Goal: Task Accomplishment & Management: Manage account settings

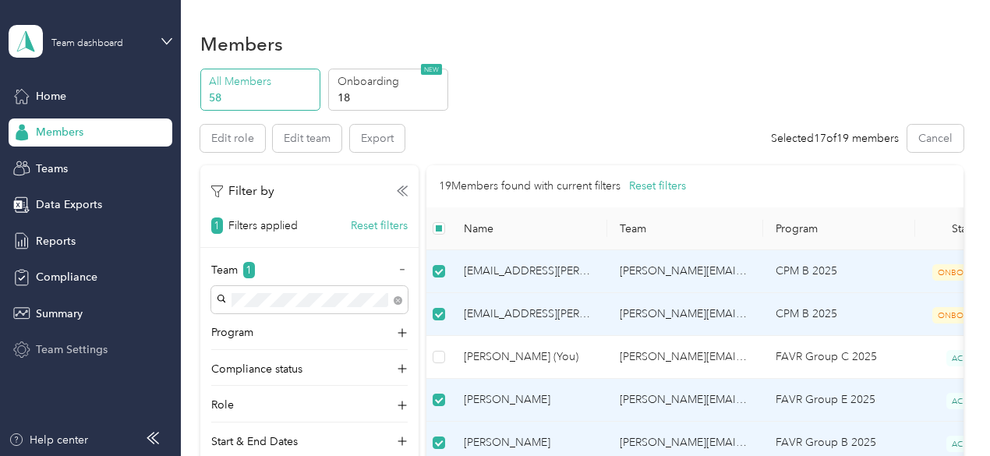
click at [69, 341] on span "Team Settings" at bounding box center [72, 349] width 72 height 16
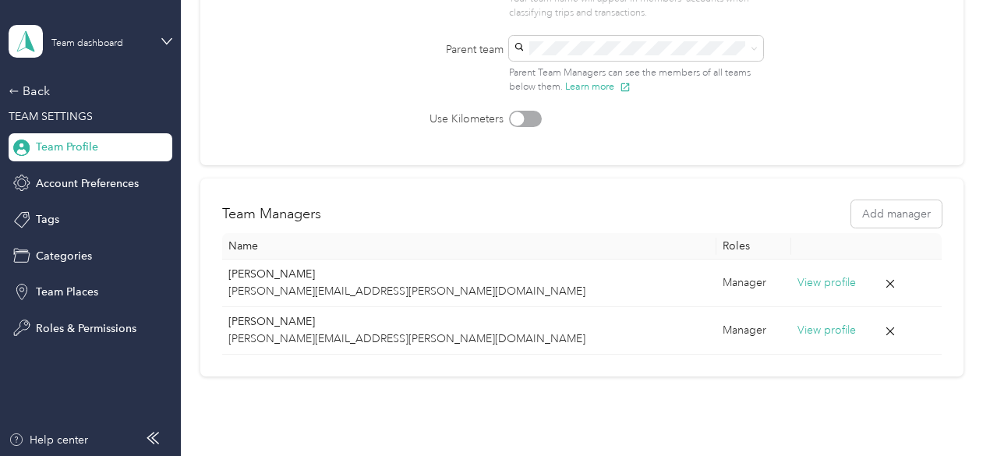
scroll to position [299, 0]
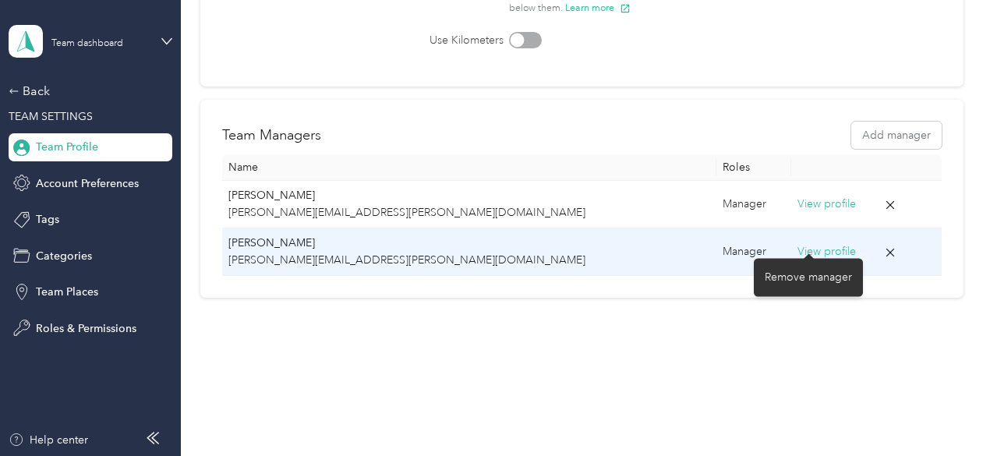
click at [883, 252] on icon at bounding box center [890, 252] width 14 height 14
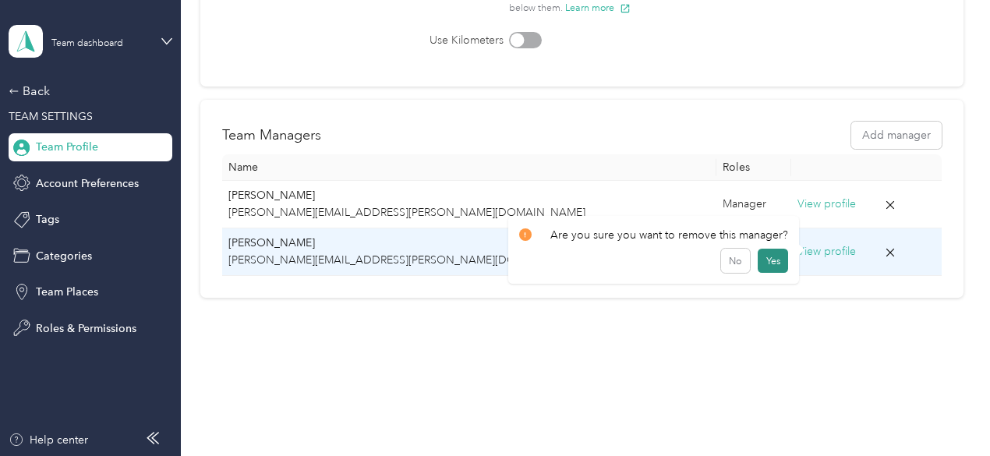
click at [772, 260] on button "Yes" at bounding box center [773, 261] width 30 height 25
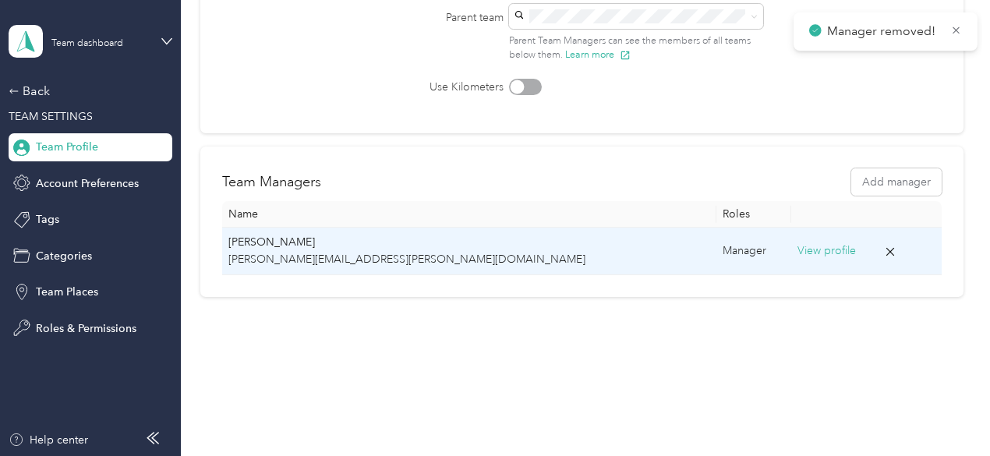
scroll to position [0, 0]
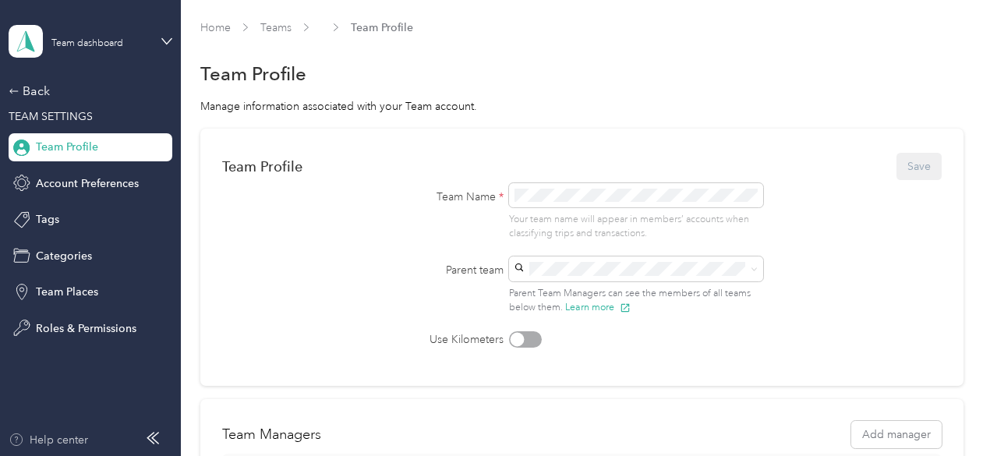
click at [67, 439] on div "Help center" at bounding box center [48, 440] width 79 height 16
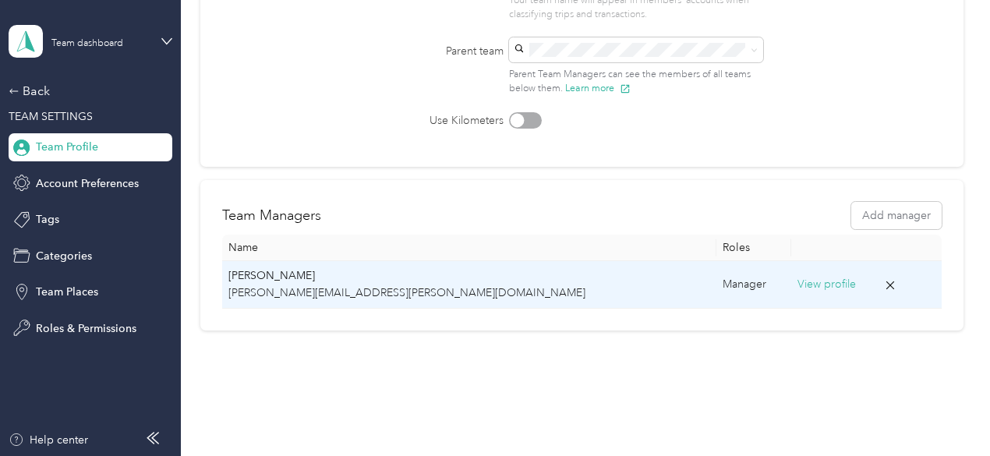
scroll to position [220, 0]
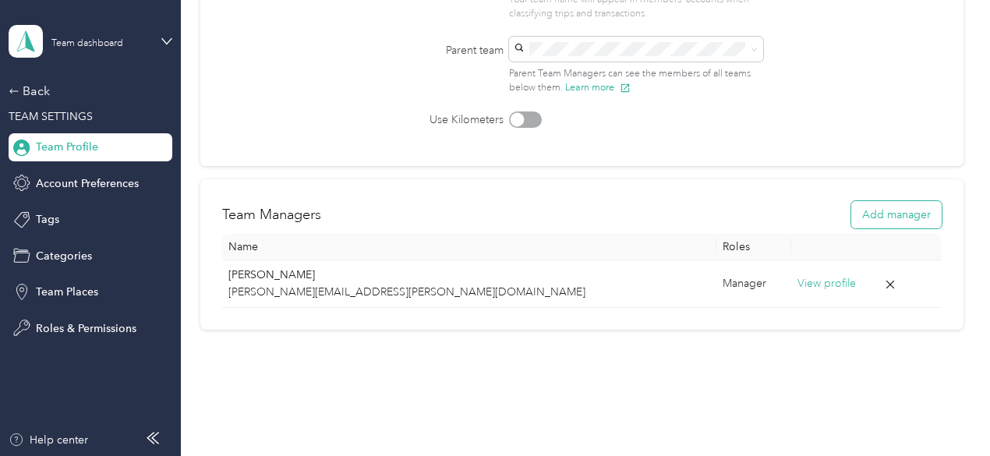
click at [862, 217] on button "Add manager" at bounding box center [896, 214] width 90 height 27
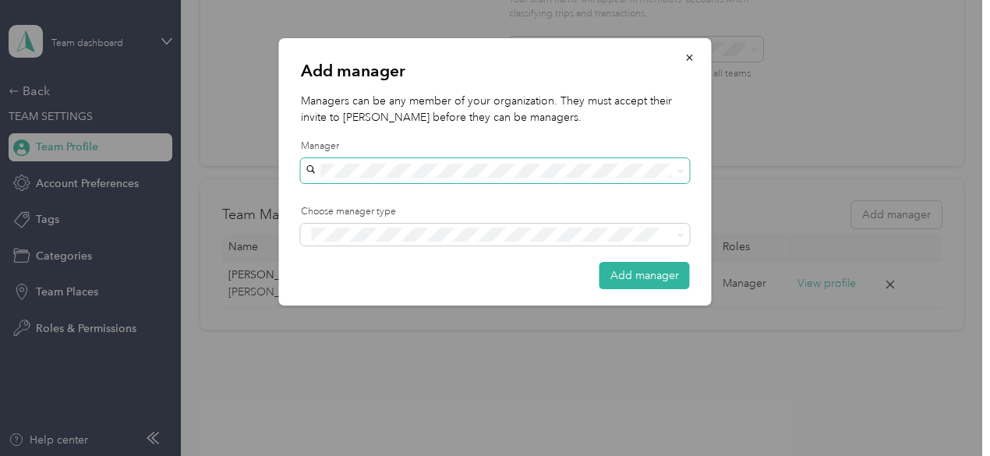
click at [505, 161] on span at bounding box center [495, 170] width 389 height 25
click at [458, 197] on div "[PERSON_NAME]" at bounding box center [495, 197] width 367 height 16
click at [374, 296] on li "Manager" at bounding box center [495, 292] width 389 height 30
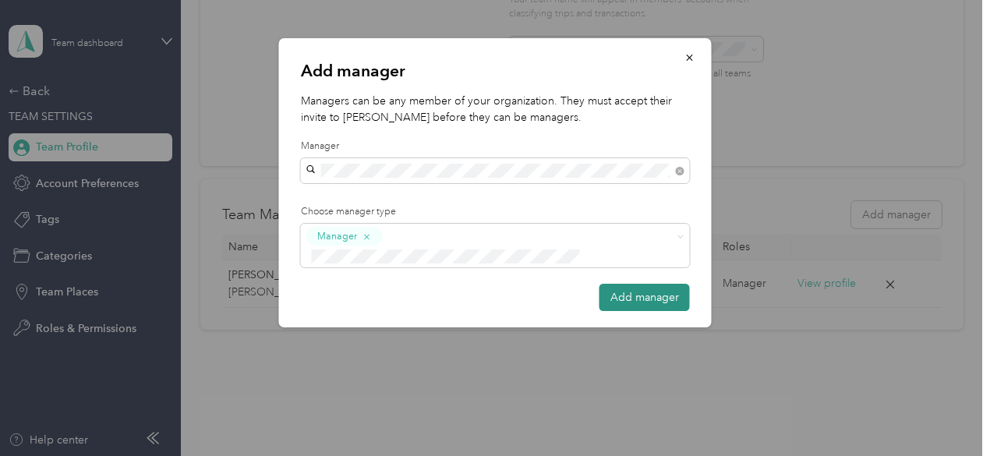
click at [614, 284] on button "Add manager" at bounding box center [644, 297] width 90 height 27
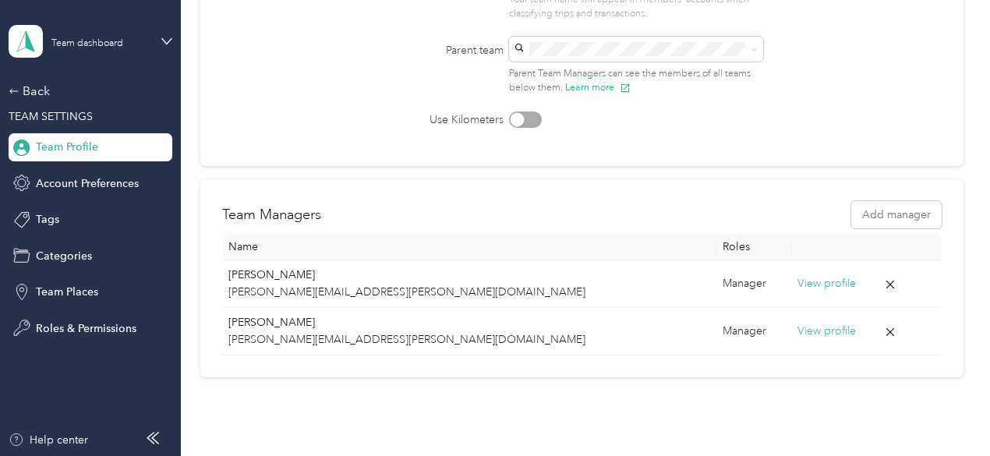
scroll to position [0, 0]
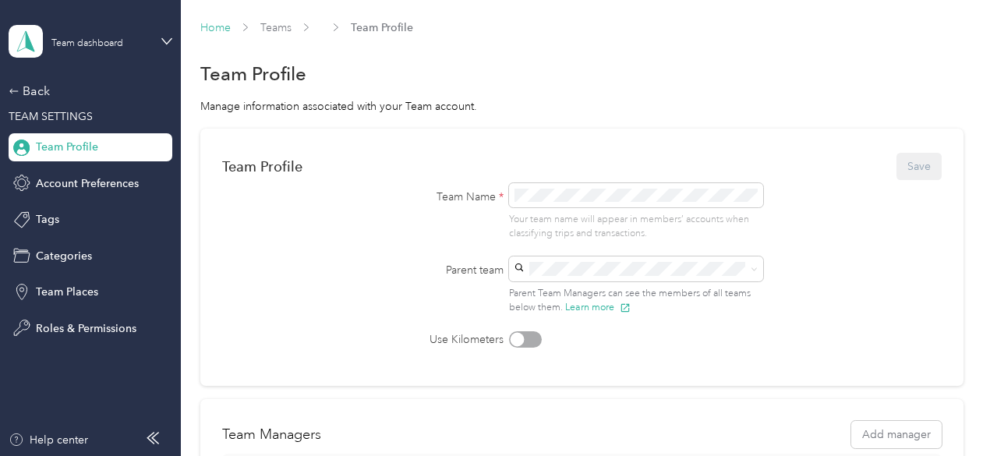
click at [218, 24] on link "Home" at bounding box center [215, 27] width 30 height 13
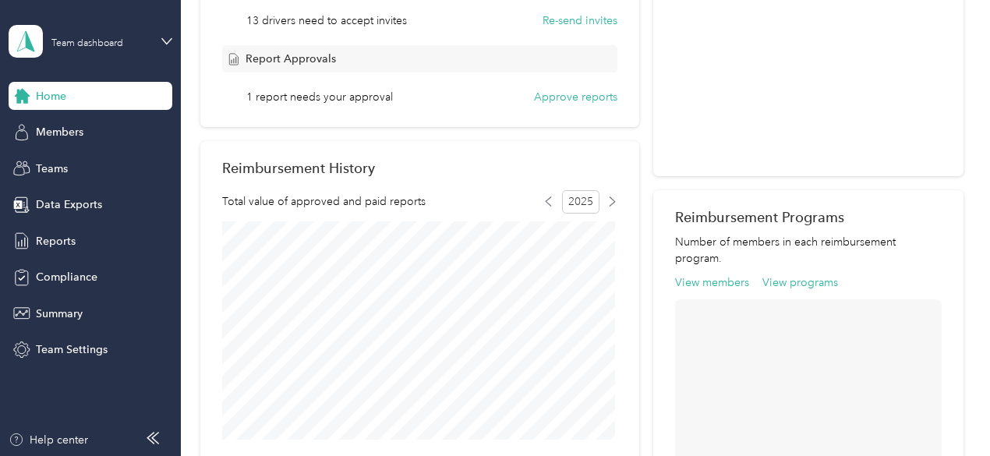
scroll to position [369, 0]
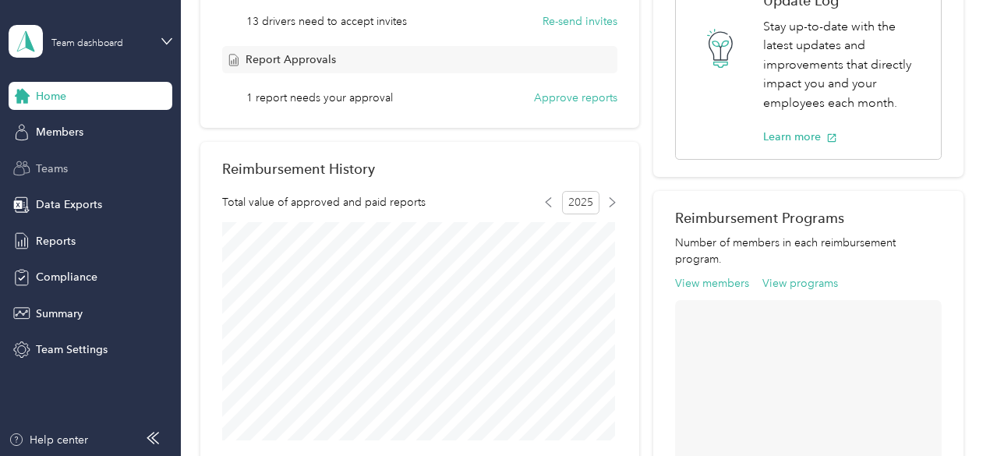
click at [84, 161] on div "Teams" at bounding box center [91, 168] width 164 height 28
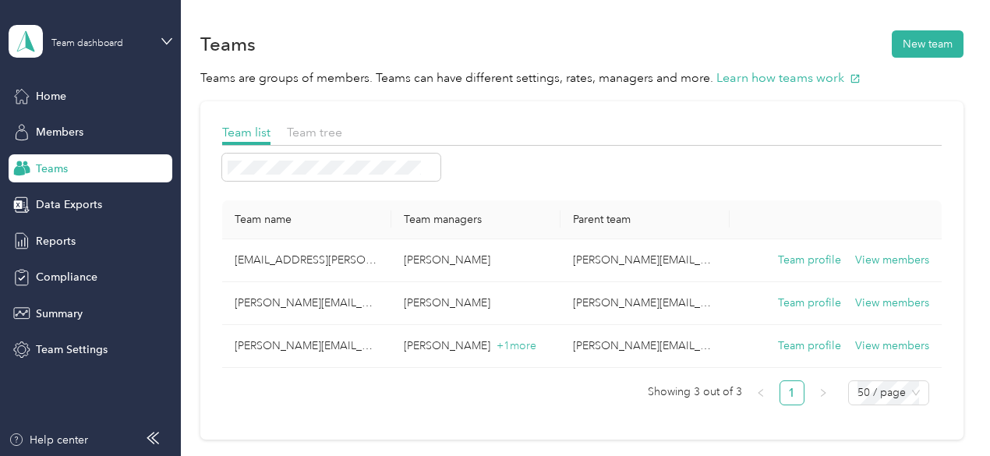
click at [932, 27] on div "Teams New team" at bounding box center [581, 43] width 763 height 33
click at [923, 43] on button "New team" at bounding box center [928, 43] width 72 height 27
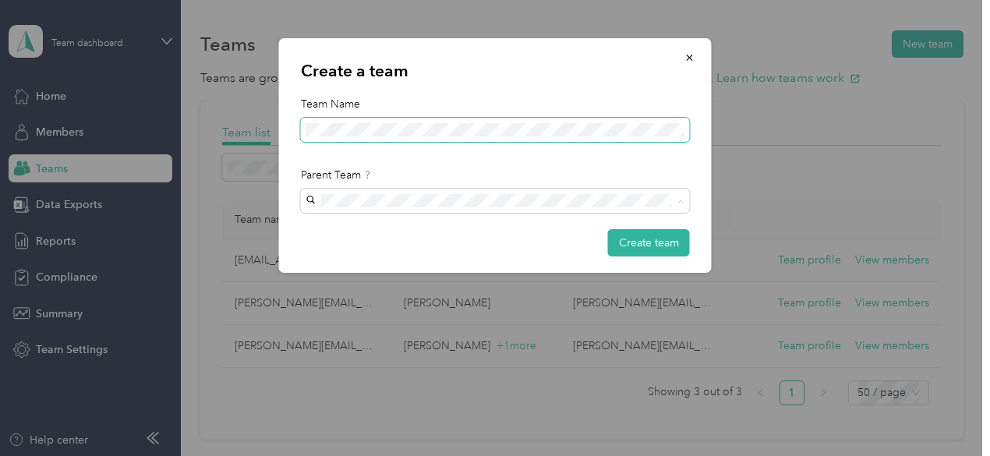
click at [553, 124] on span at bounding box center [495, 130] width 389 height 25
click at [685, 61] on icon "button" at bounding box center [689, 57] width 11 height 11
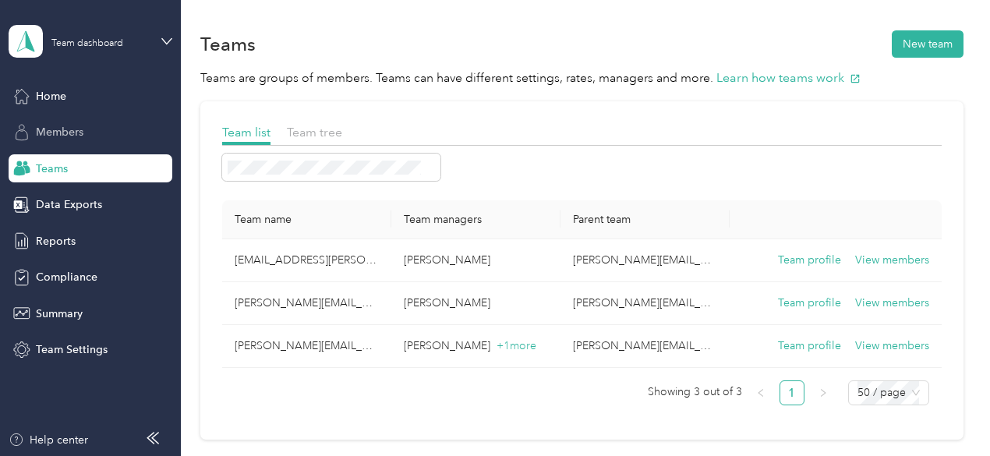
click at [53, 132] on span "Members" at bounding box center [60, 132] width 48 height 16
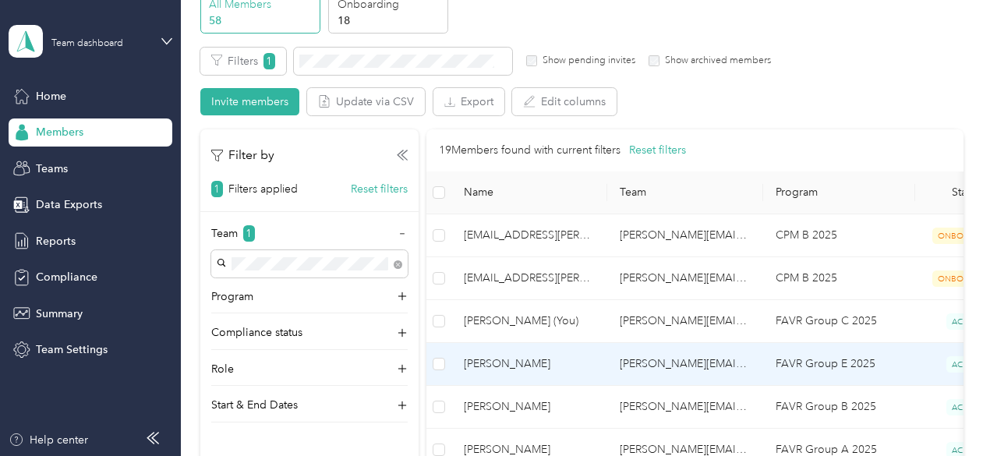
scroll to position [66, 0]
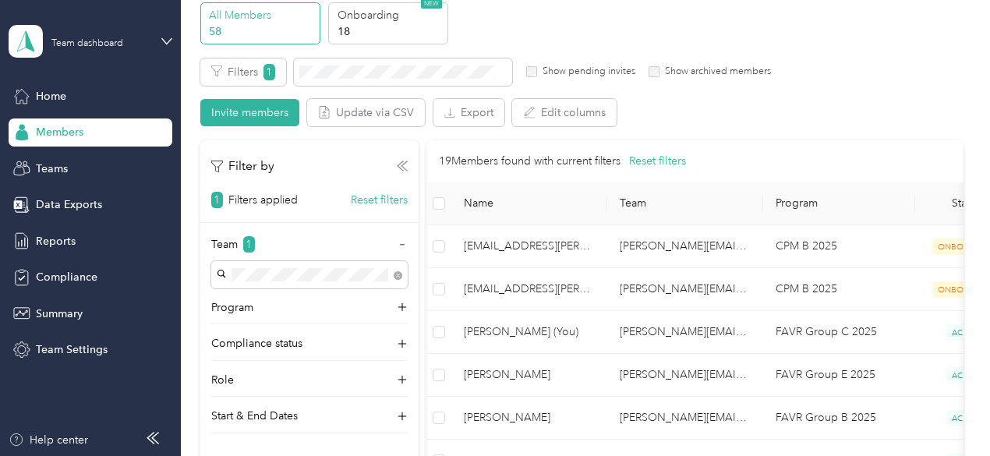
click at [404, 168] on icon at bounding box center [403, 165] width 5 height 9
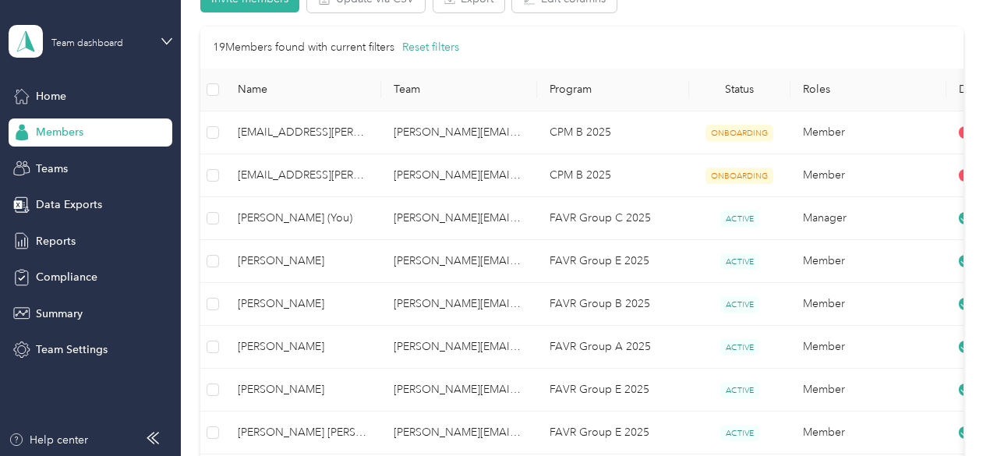
scroll to position [0, 0]
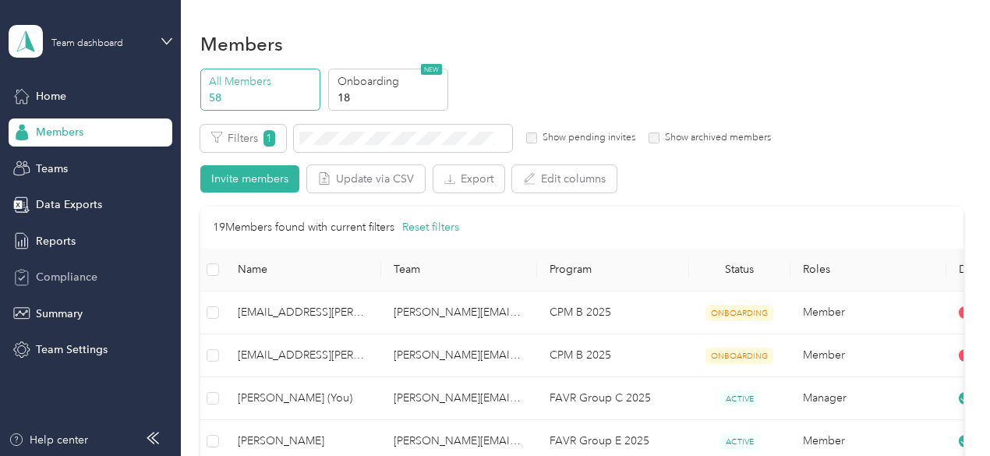
click at [97, 269] on div "Compliance" at bounding box center [91, 277] width 164 height 28
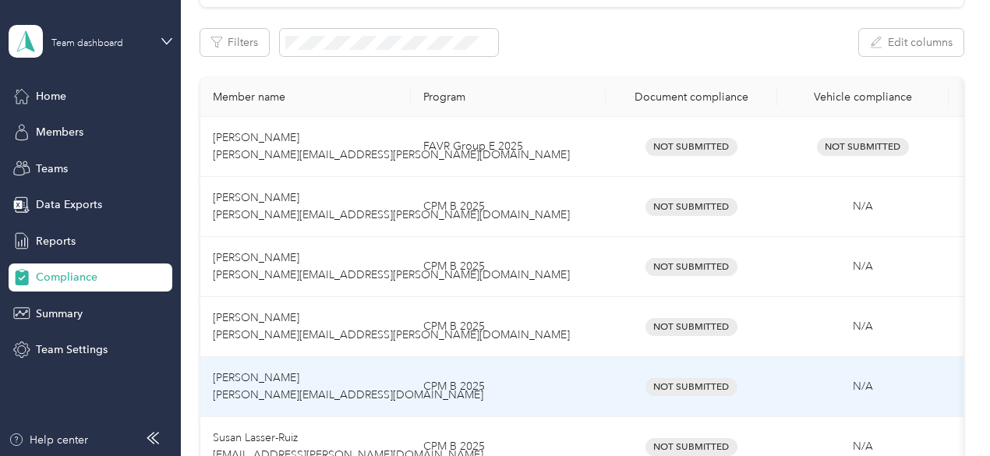
scroll to position [229, 0]
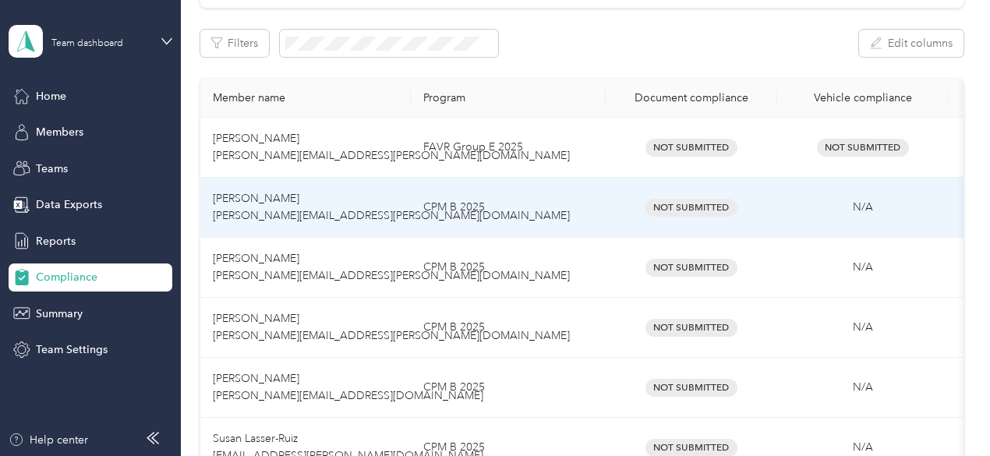
click at [315, 210] on span "Tara Buontempo tara.buontempo@optioncare.com" at bounding box center [391, 207] width 357 height 30
click at [226, 189] on td "Tara Buontempo tara.buontempo@optioncare.com" at bounding box center [305, 208] width 210 height 60
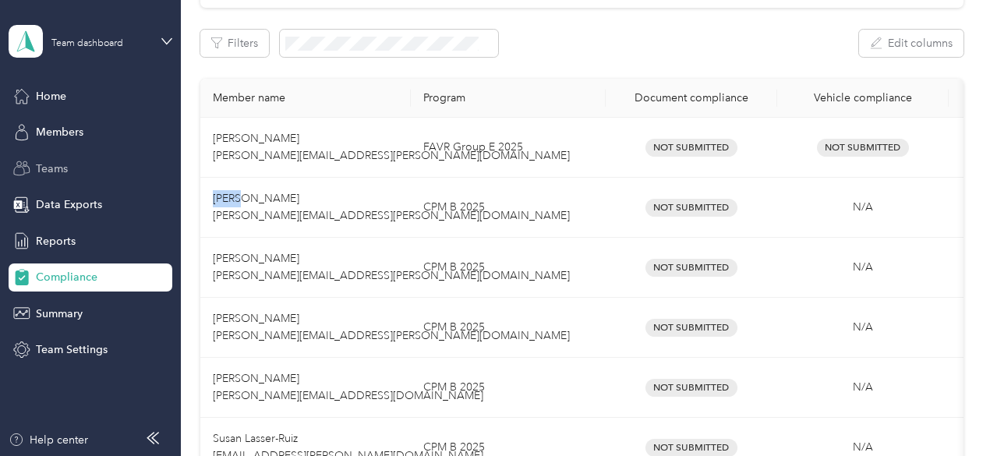
click at [75, 168] on div "Teams" at bounding box center [91, 168] width 164 height 28
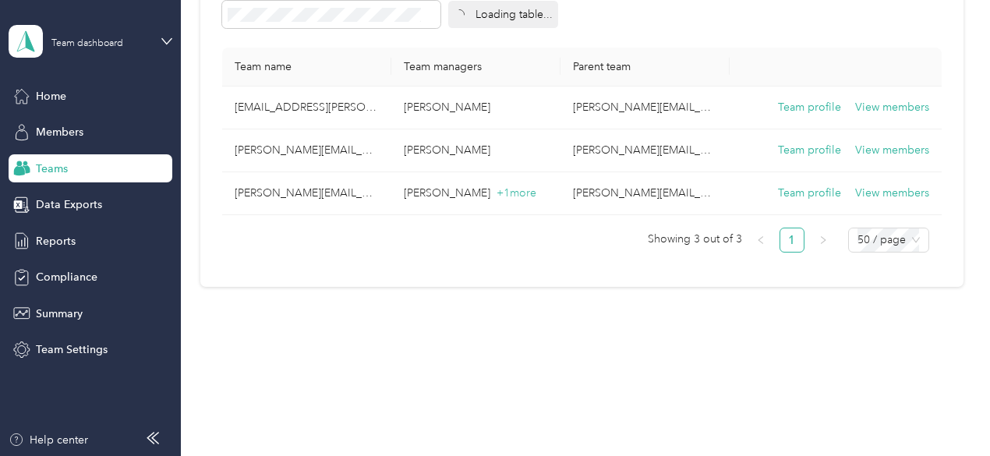
scroll to position [150, 0]
click at [86, 137] on div "Members" at bounding box center [91, 132] width 164 height 28
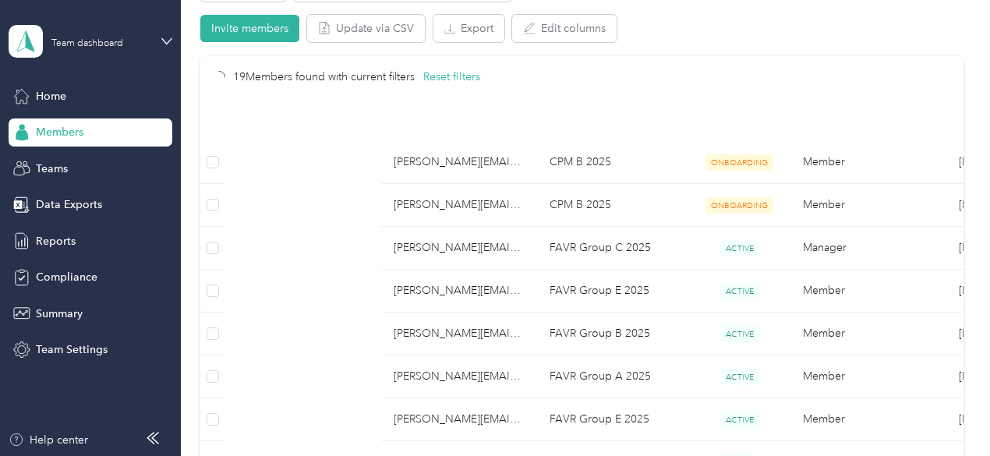
scroll to position [229, 0]
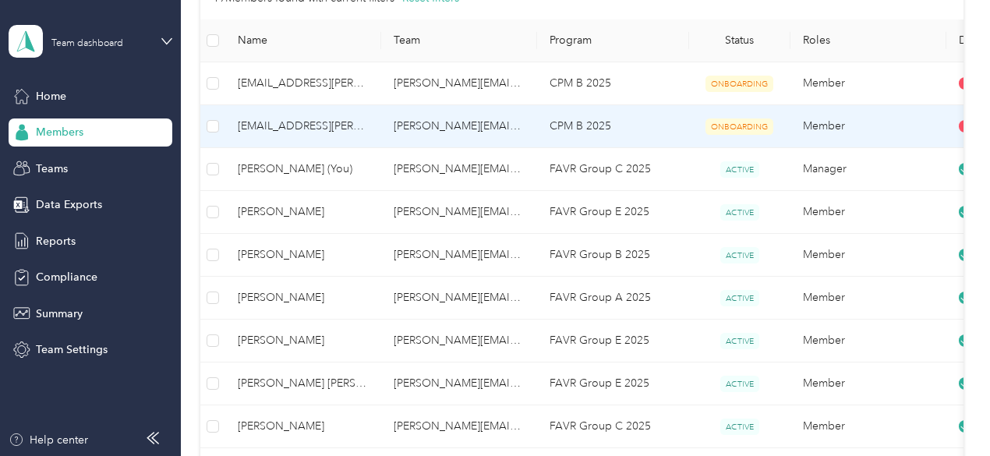
click at [340, 127] on span "[EMAIL_ADDRESS][PERSON_NAME][DOMAIN_NAME]" at bounding box center [303, 126] width 131 height 17
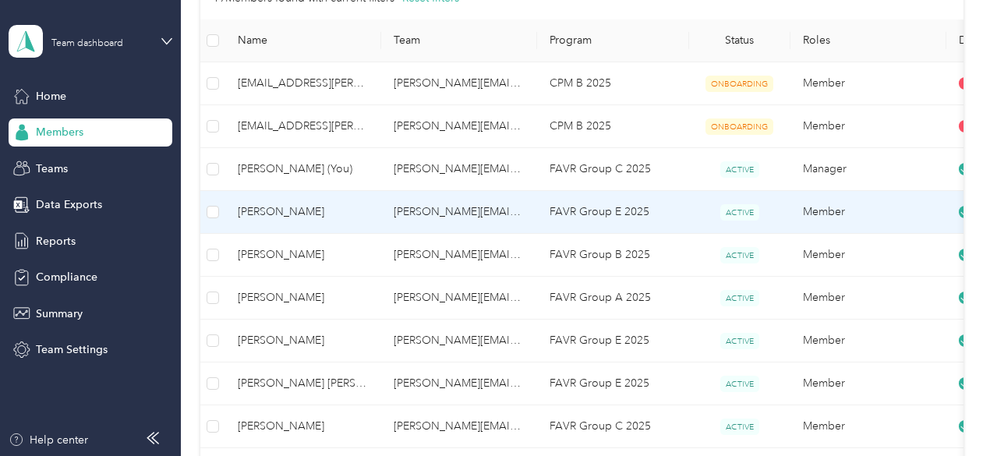
click at [331, 210] on span "[PERSON_NAME]" at bounding box center [303, 211] width 131 height 17
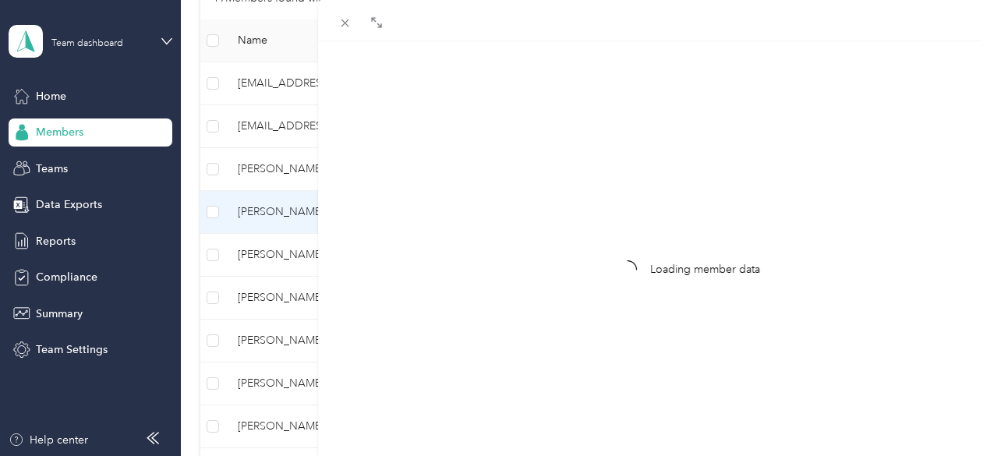
click at [331, 455] on div "Drag to resize Click to close Loading member data" at bounding box center [491, 456] width 982 height 0
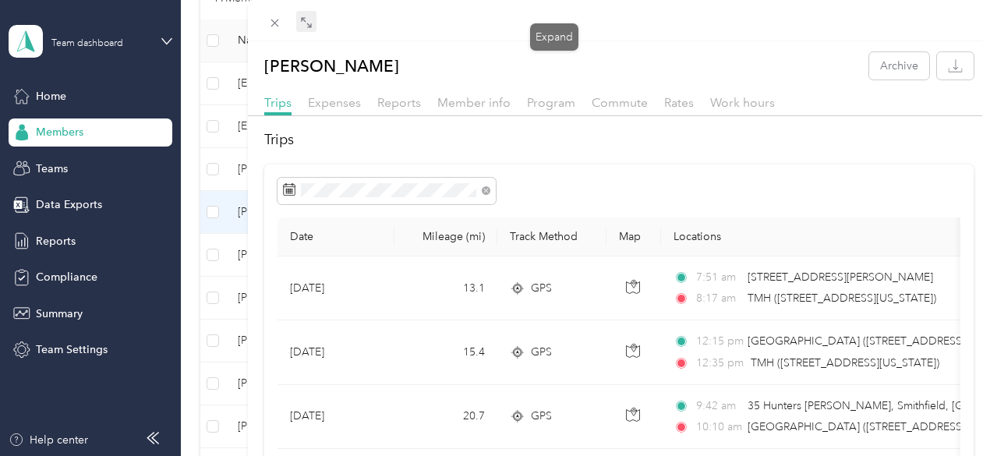
click at [313, 26] on icon at bounding box center [306, 22] width 12 height 12
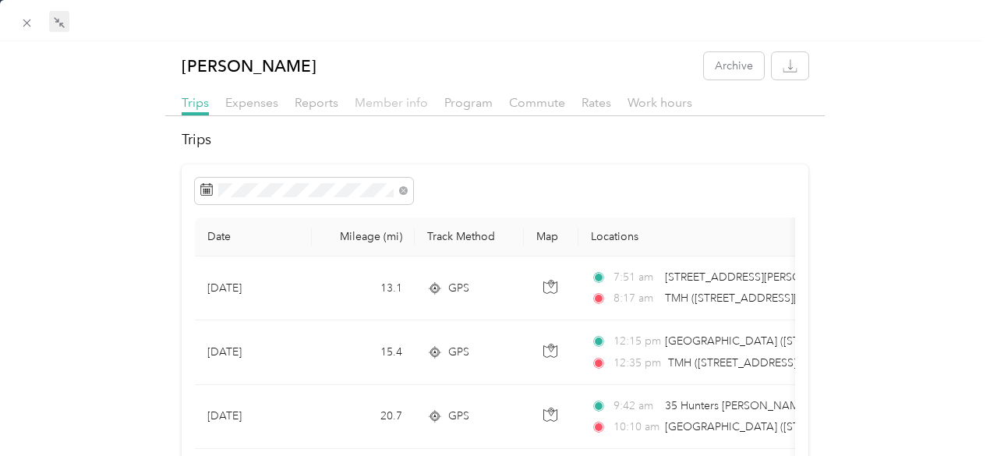
click at [381, 102] on span "Member info" at bounding box center [391, 102] width 73 height 15
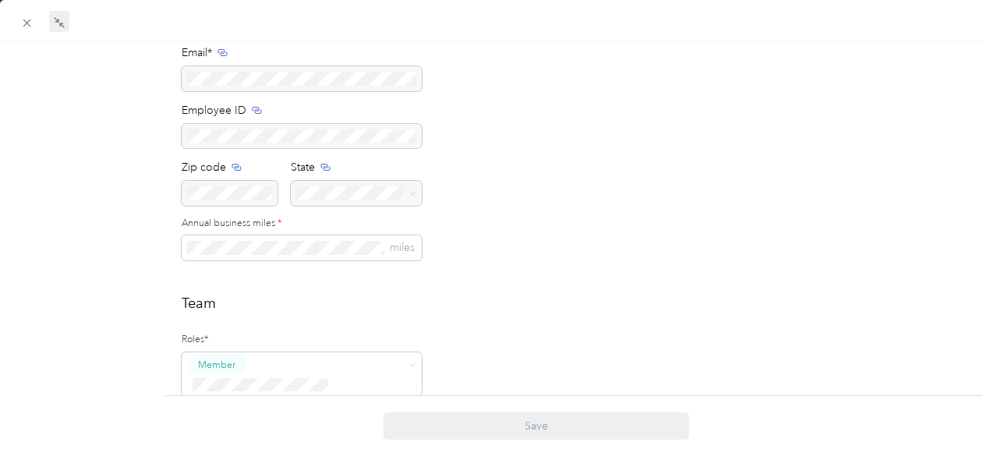
scroll to position [289, 0]
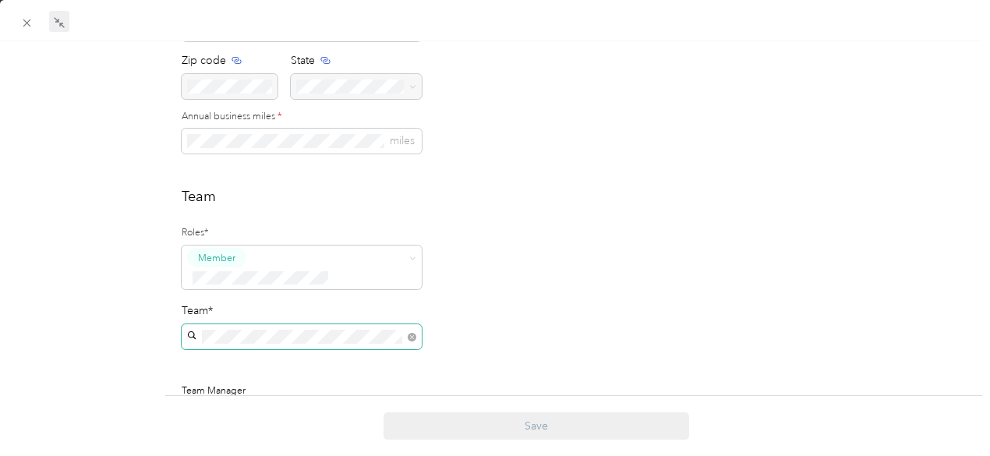
click at [404, 331] on span at bounding box center [409, 336] width 14 height 11
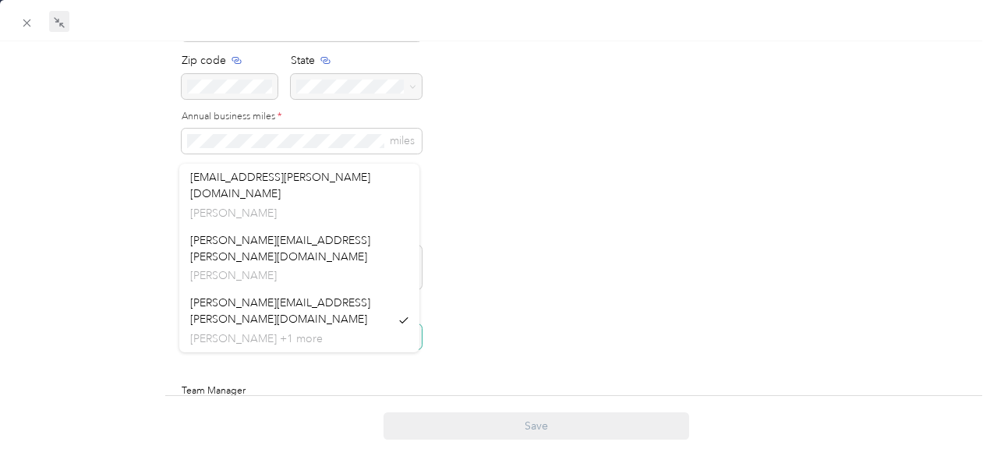
click at [159, 308] on div "Suany Almonte Archive Trips Expenses Reports Member info Program Commute Rates …" at bounding box center [495, 292] width 990 height 1059
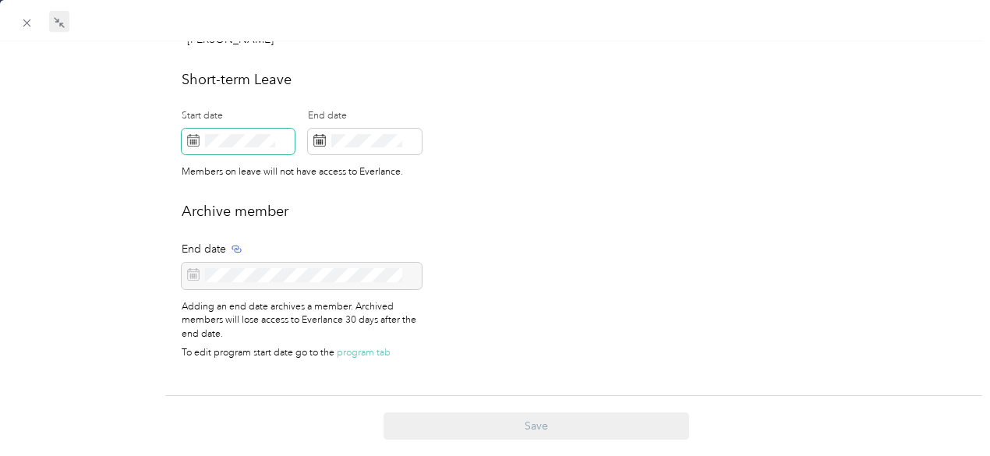
scroll to position [0, 0]
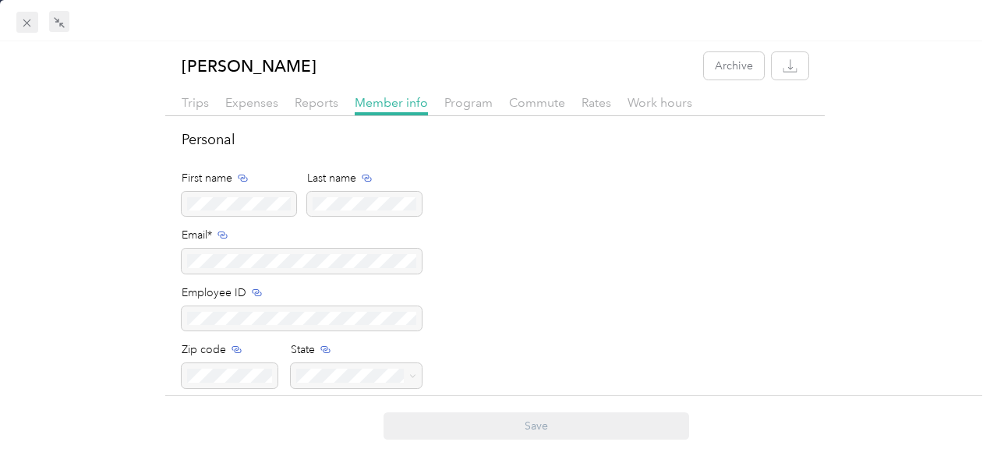
click at [17, 20] on span at bounding box center [27, 23] width 22 height 22
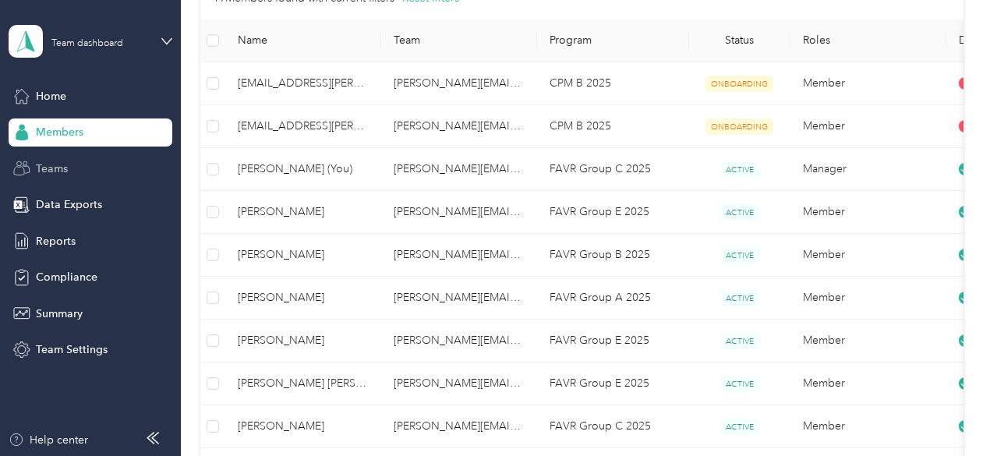
click at [71, 173] on div "Teams" at bounding box center [91, 168] width 164 height 28
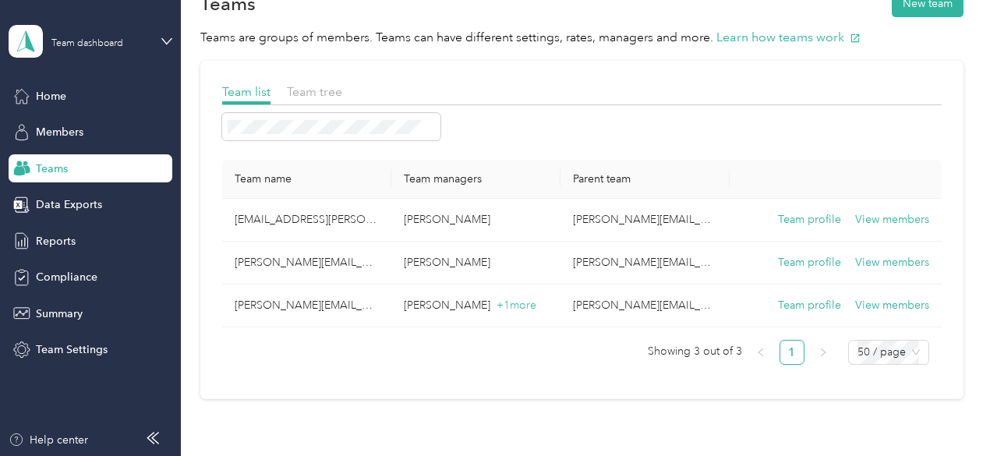
scroll to position [40, 0]
click at [315, 95] on span "Team tree" at bounding box center [314, 92] width 55 height 15
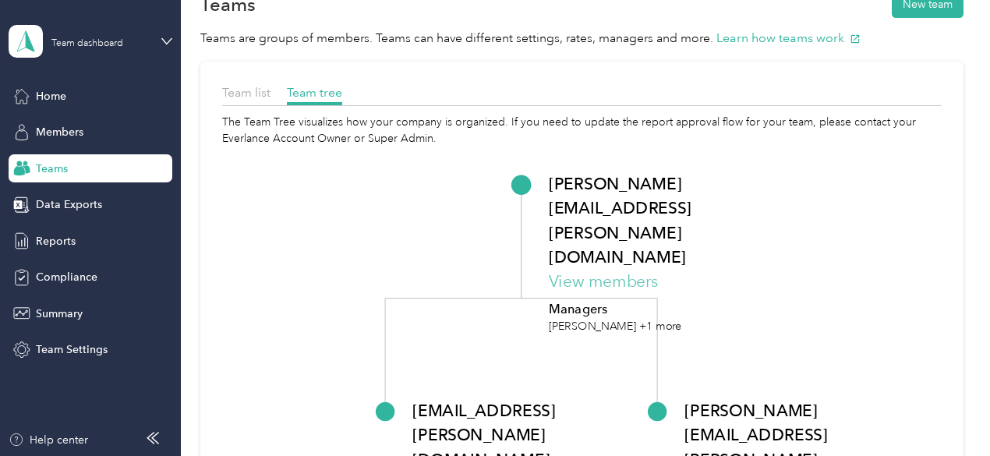
click at [602, 269] on button "View members" at bounding box center [603, 281] width 110 height 24
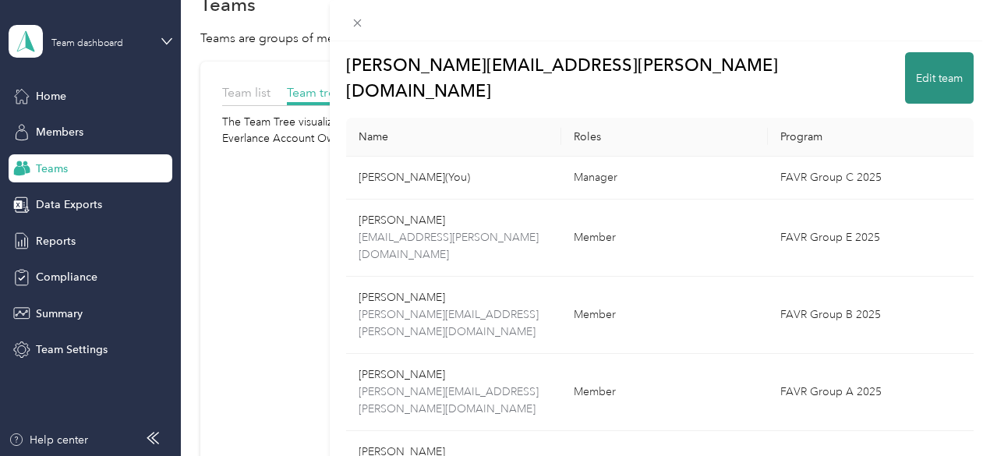
click at [922, 69] on button "Edit team" at bounding box center [939, 77] width 69 height 51
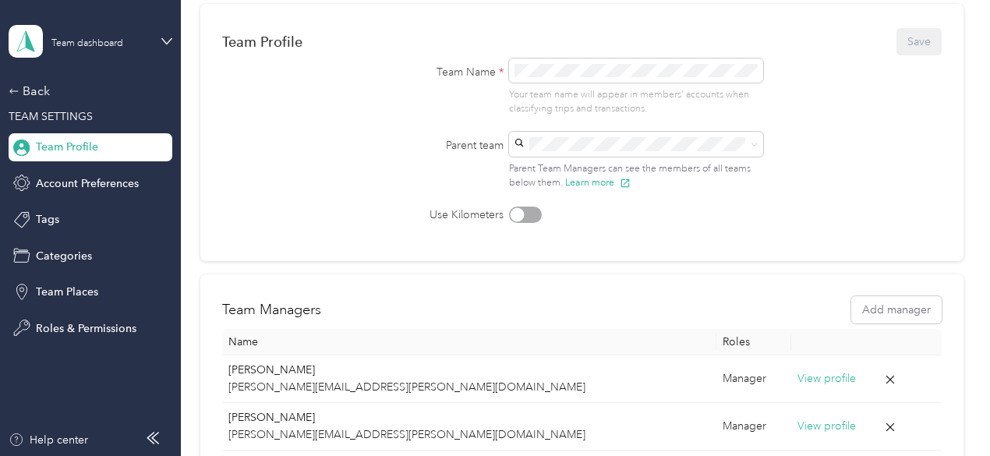
scroll to position [121, 0]
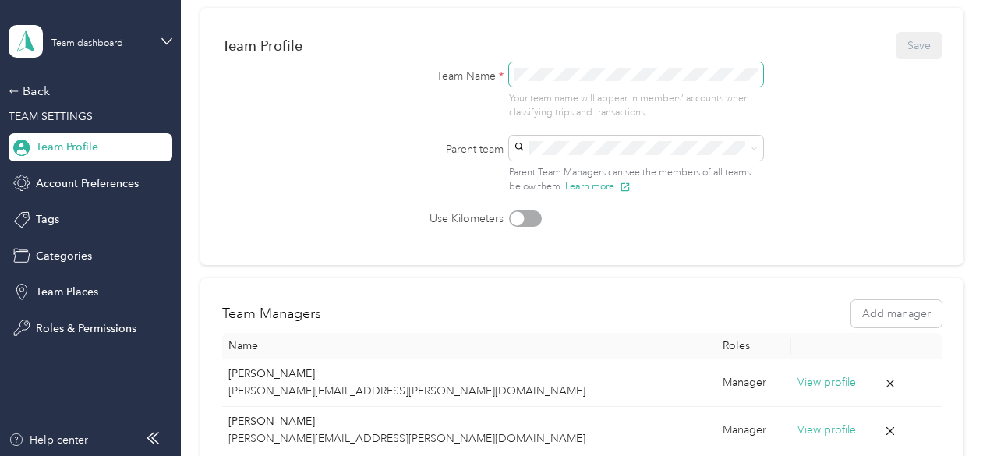
click at [601, 86] on span at bounding box center [636, 74] width 255 height 25
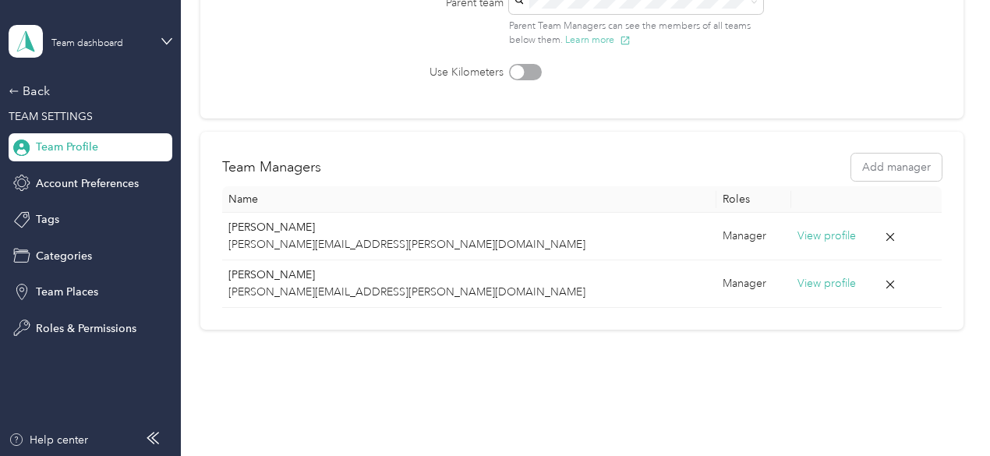
scroll to position [267, 0]
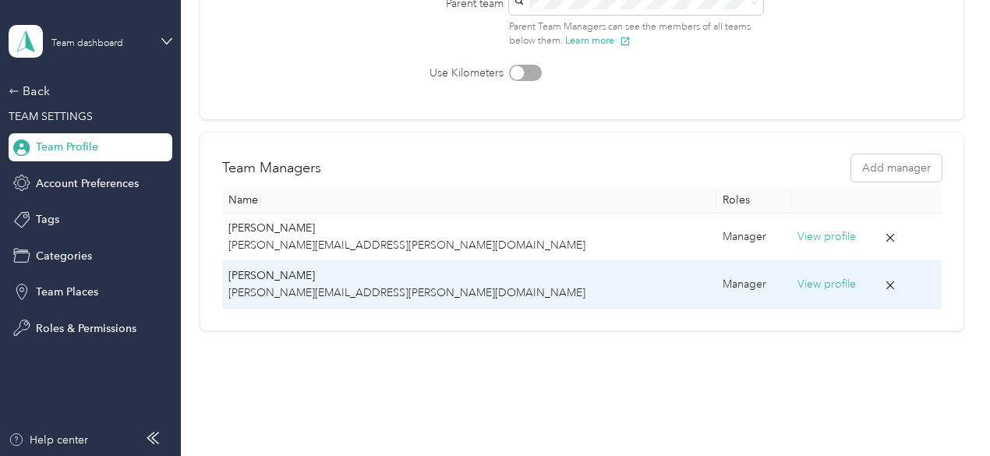
click at [797, 280] on button "View profile" at bounding box center [826, 284] width 58 height 17
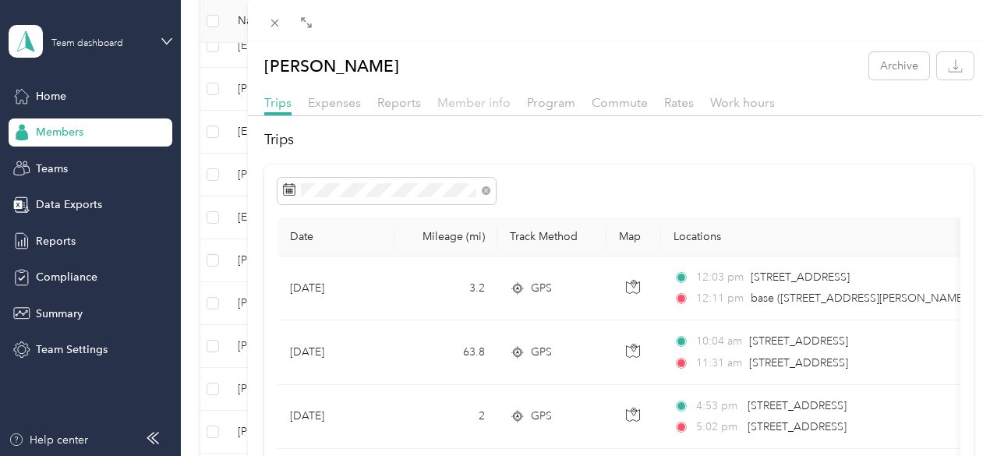
click at [510, 98] on span "Member info" at bounding box center [473, 102] width 73 height 15
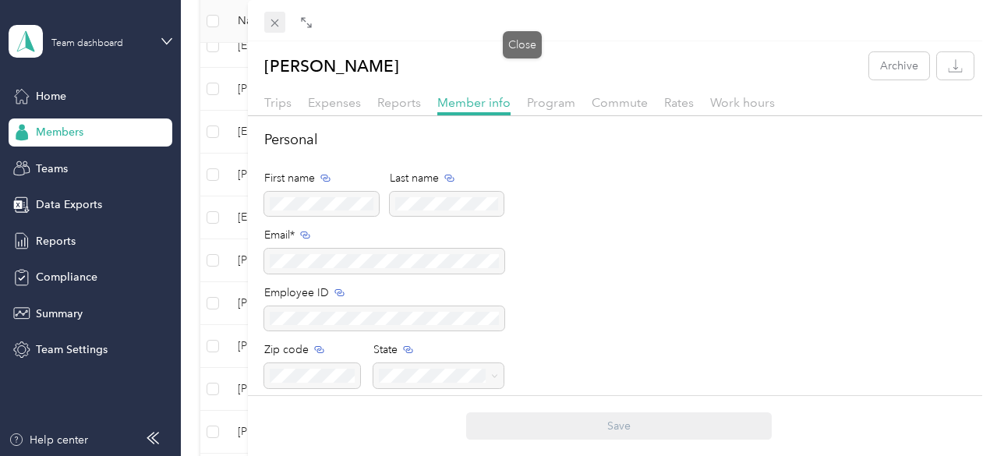
click at [281, 27] on icon at bounding box center [274, 22] width 13 height 13
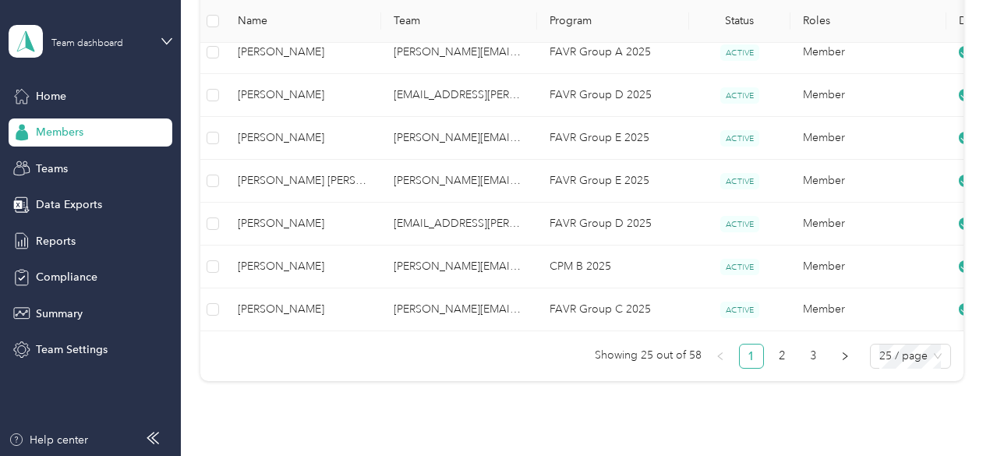
scroll to position [1032, 0]
click at [779, 362] on link "2" at bounding box center [782, 355] width 23 height 23
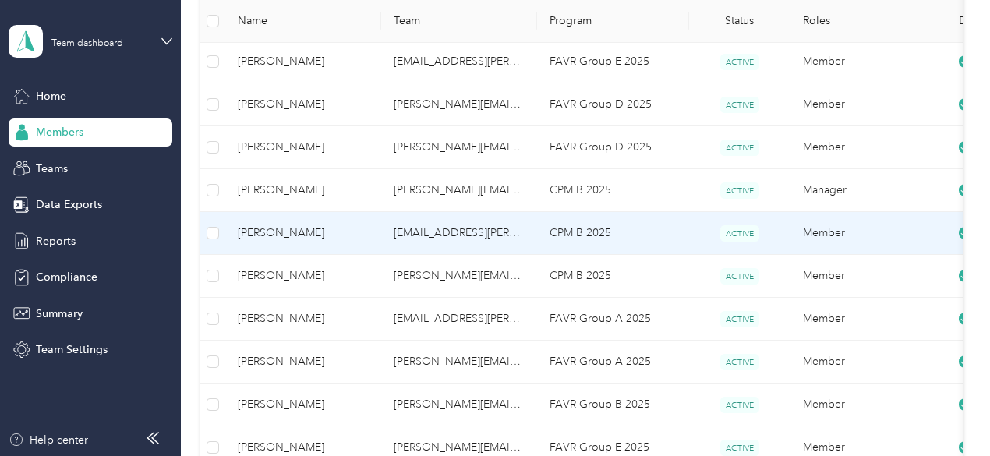
scroll to position [298, 0]
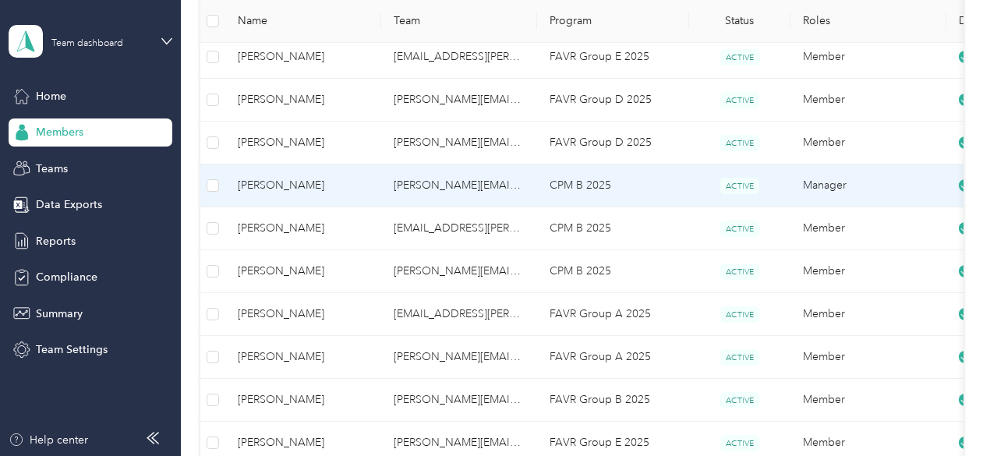
click at [411, 193] on td "[PERSON_NAME][EMAIL_ADDRESS][PERSON_NAME][DOMAIN_NAME]" at bounding box center [459, 185] width 156 height 43
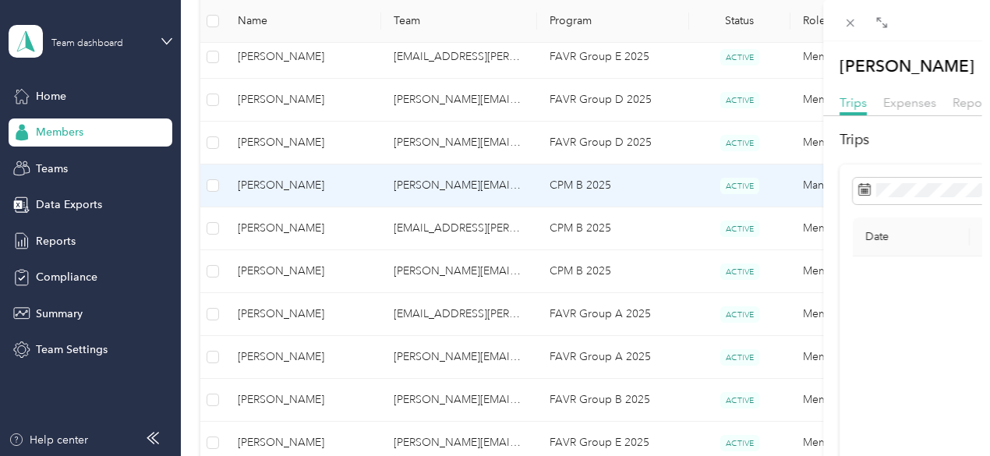
click at [411, 455] on div "Drag to resize Click to close Jennifer Albanese Archive Trips Expenses Reports …" at bounding box center [491, 456] width 982 height 0
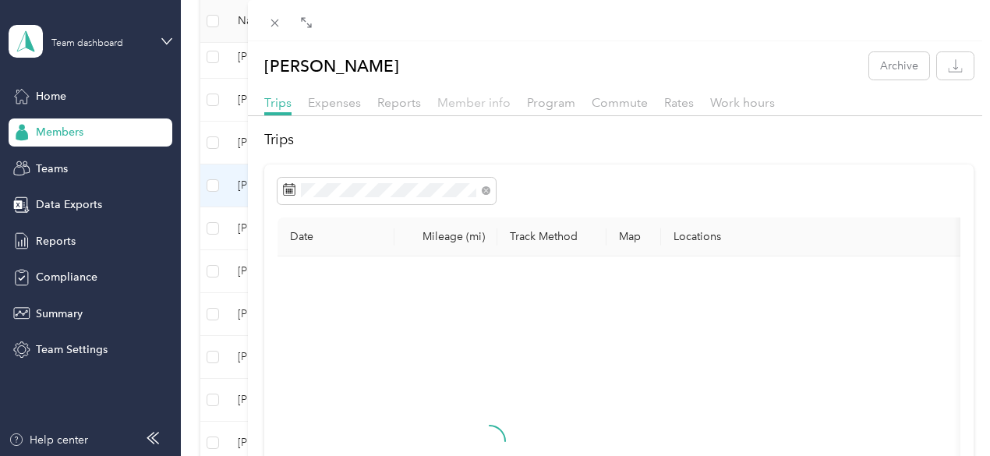
click at [510, 101] on span "Member info" at bounding box center [473, 102] width 73 height 15
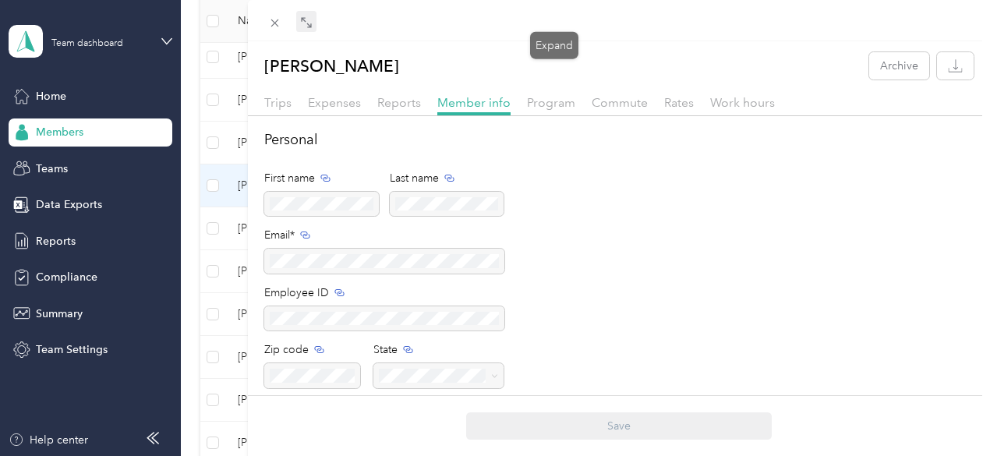
click at [316, 28] on span at bounding box center [306, 22] width 20 height 22
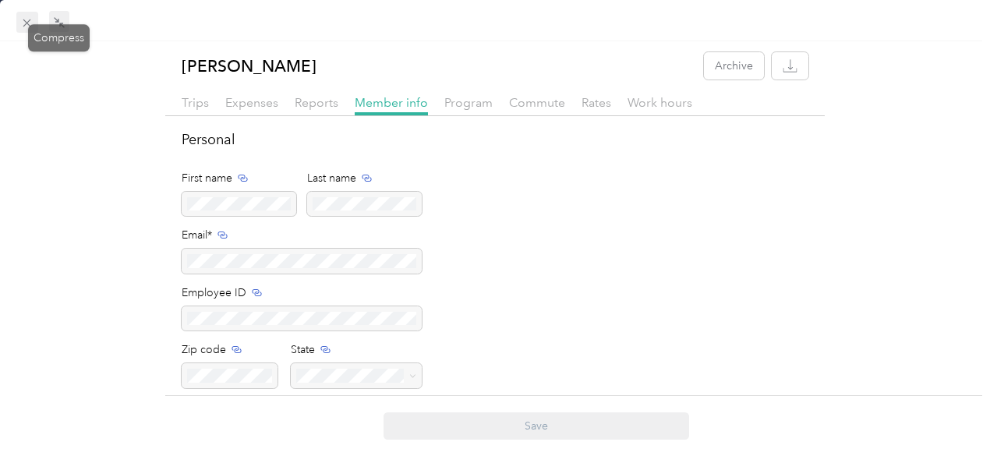
click at [33, 455] on div "Drag to resize Click to close Jennifer Albanese Archive Trips Expenses Reports …" at bounding box center [491, 456] width 982 height 0
click at [26, 23] on icon at bounding box center [27, 23] width 8 height 8
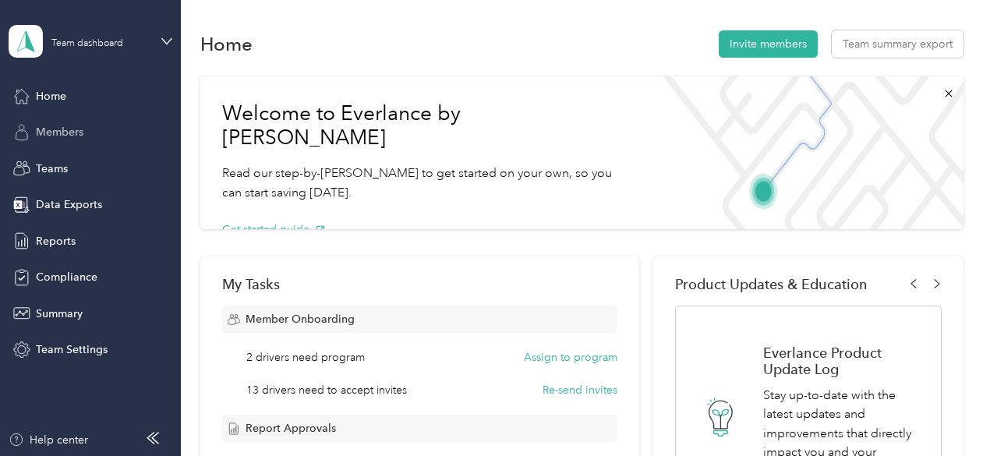
click at [55, 135] on span "Members" at bounding box center [60, 132] width 48 height 16
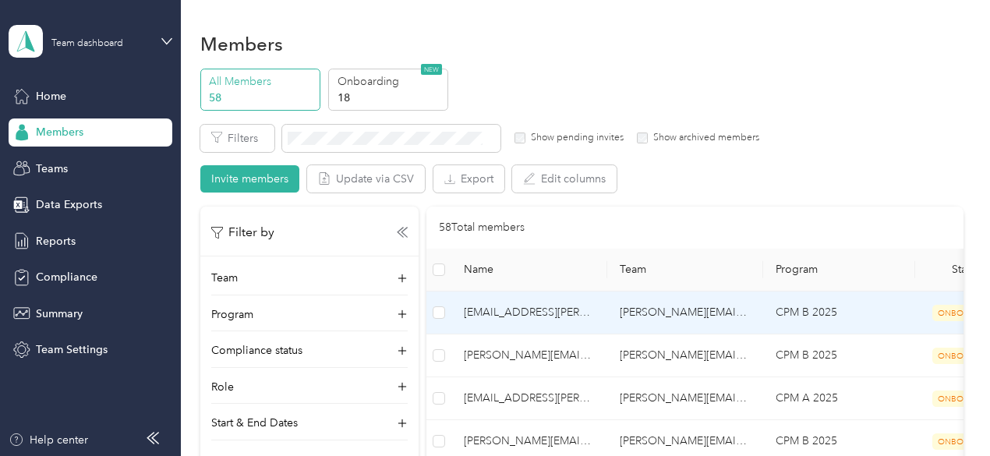
click at [492, 313] on span "[EMAIL_ADDRESS][PERSON_NAME][DOMAIN_NAME]" at bounding box center [529, 312] width 131 height 17
click at [540, 317] on span "[EMAIL_ADDRESS][PERSON_NAME][DOMAIN_NAME]" at bounding box center [529, 312] width 131 height 17
click at [540, 316] on span "[EMAIL_ADDRESS][PERSON_NAME][DOMAIN_NAME]" at bounding box center [529, 312] width 131 height 17
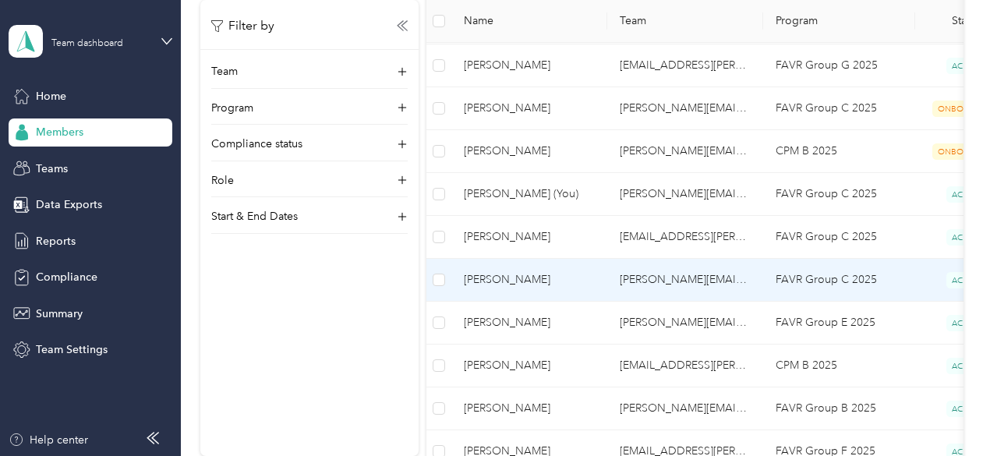
scroll to position [515, 0]
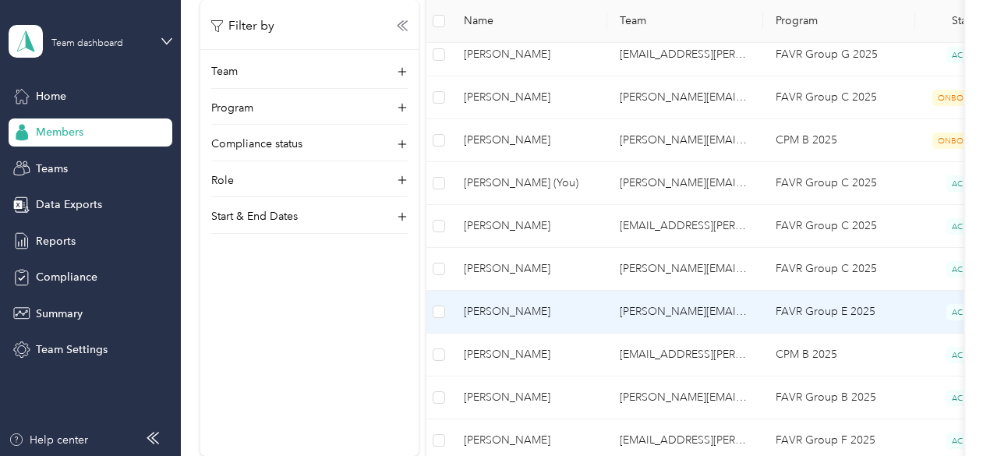
click at [503, 304] on span "[PERSON_NAME]" at bounding box center [529, 311] width 131 height 17
click at [503, 455] on div "Drag to resize Click to close Loading member data" at bounding box center [491, 456] width 982 height 0
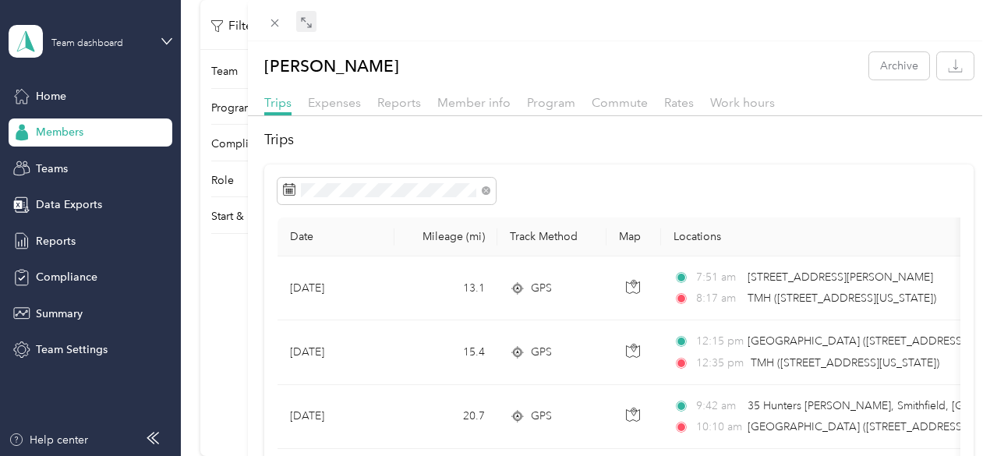
click at [313, 22] on icon at bounding box center [306, 22] width 12 height 12
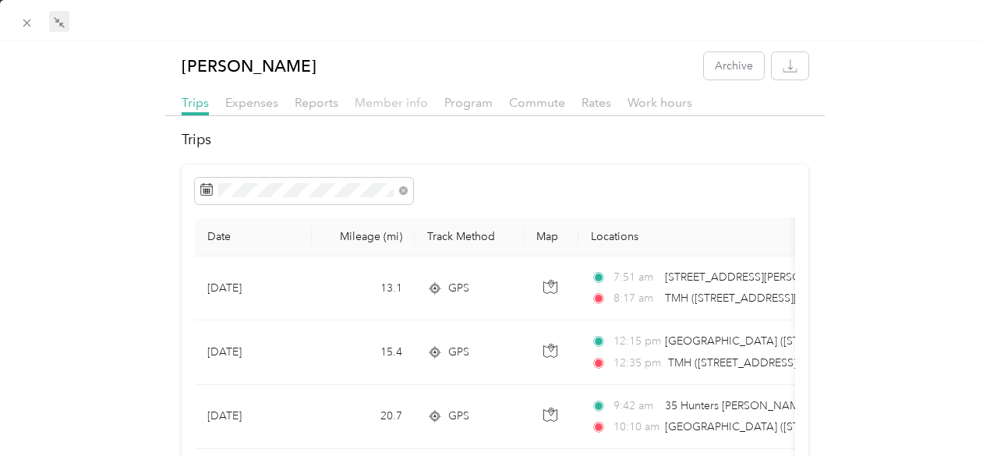
click at [380, 107] on span "Member info" at bounding box center [391, 102] width 73 height 15
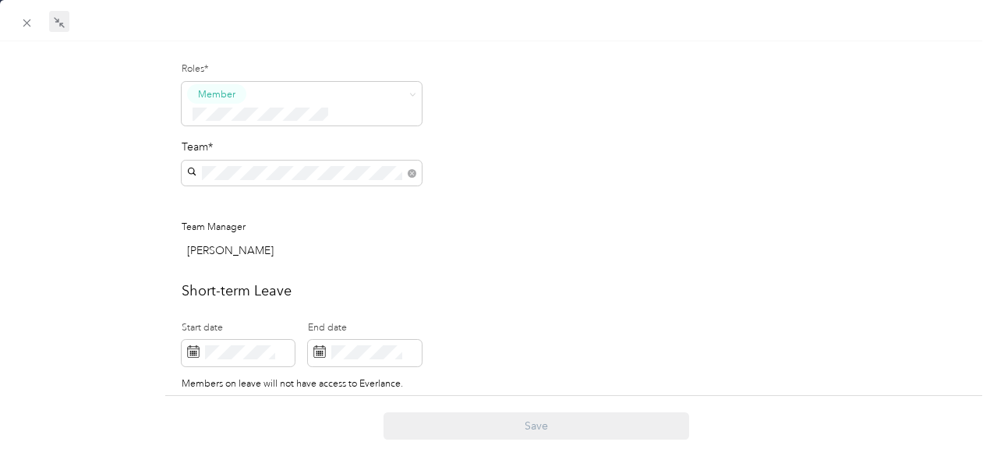
scroll to position [452, 0]
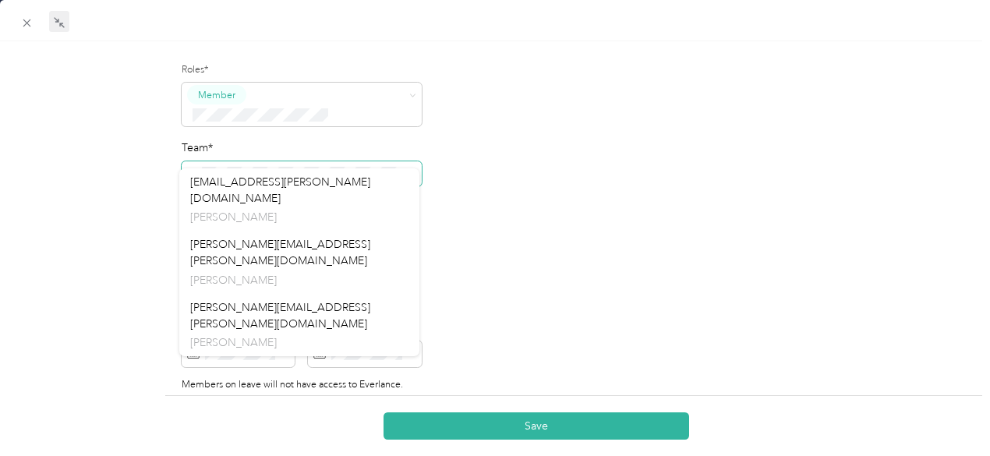
click at [511, 188] on div "Team Roles* Member Team* Team Manager [PERSON_NAME]" at bounding box center [495, 145] width 627 height 245
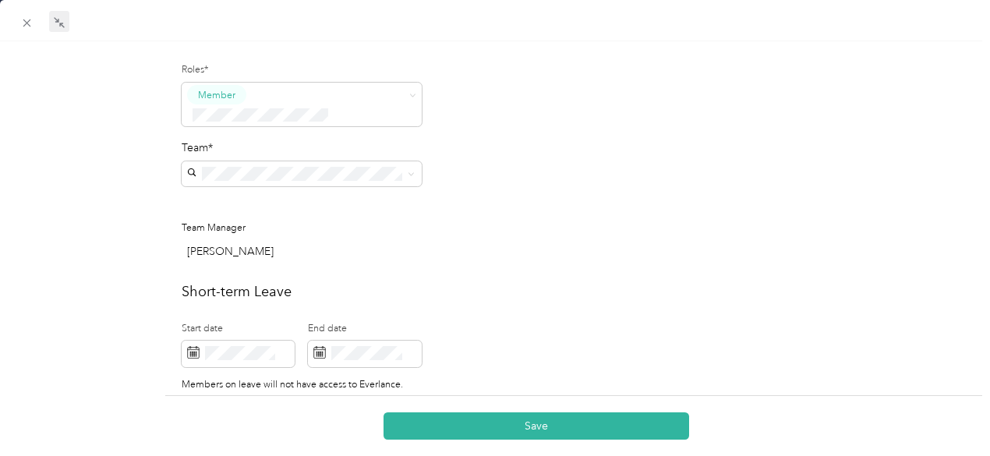
click at [446, 194] on div "Team Roles* Member Team* Team Manager [PERSON_NAME]" at bounding box center [495, 145] width 627 height 245
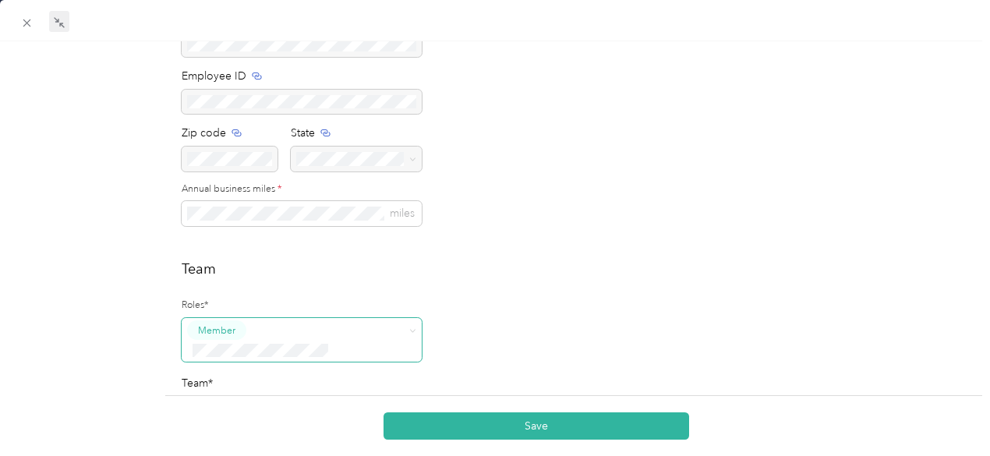
scroll to position [276, 0]
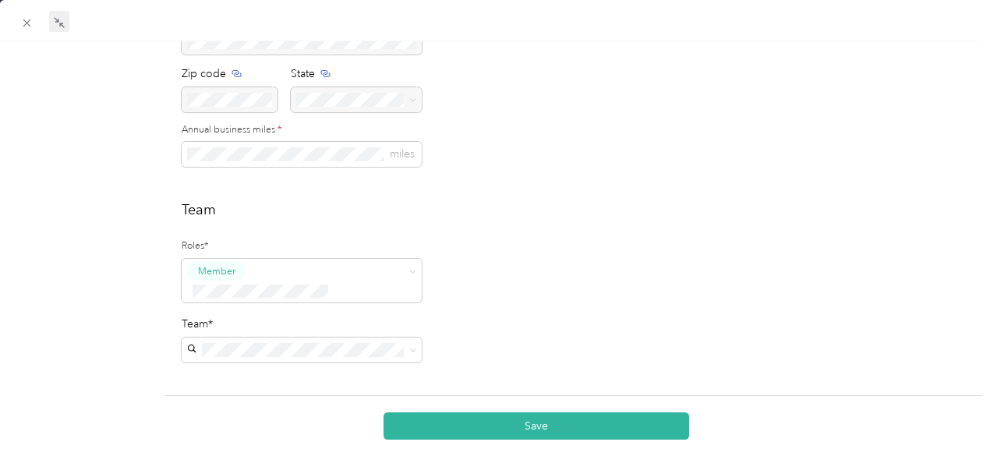
click at [289, 343] on p "[PERSON_NAME]" at bounding box center [299, 351] width 218 height 16
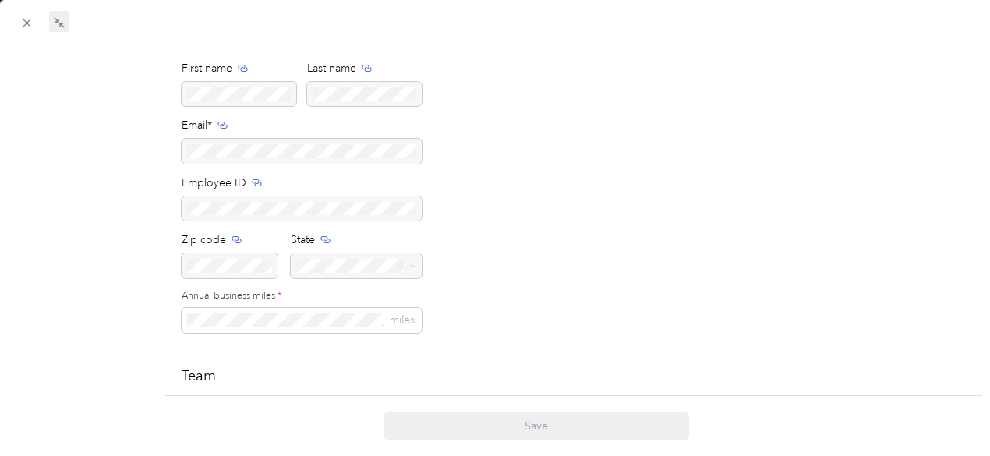
scroll to position [0, 0]
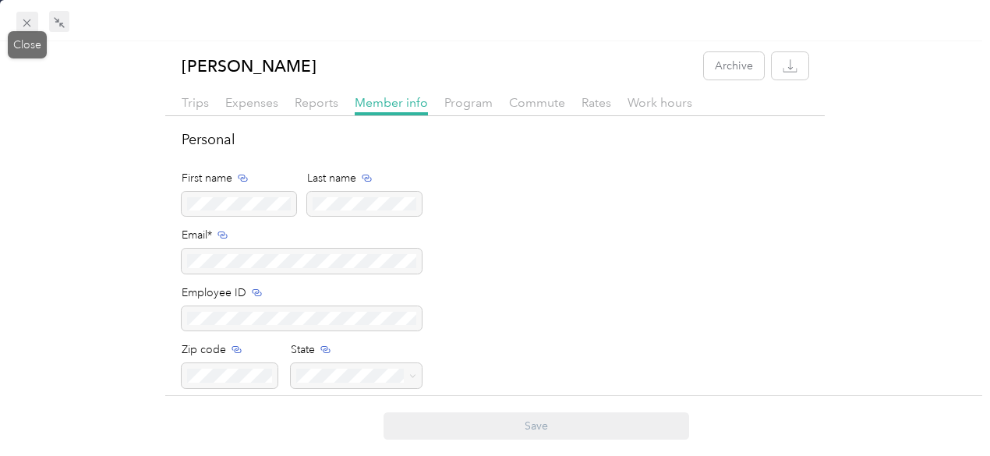
click at [20, 21] on span at bounding box center [27, 23] width 22 height 22
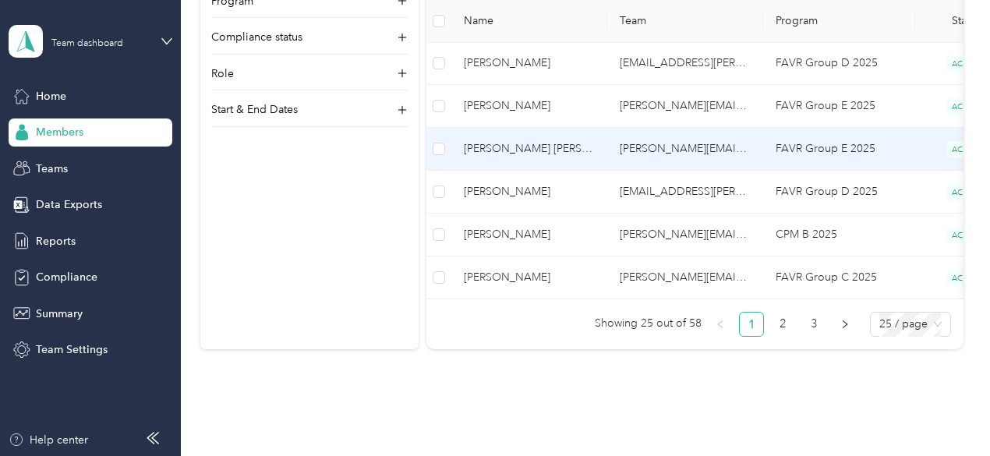
scroll to position [1063, 0]
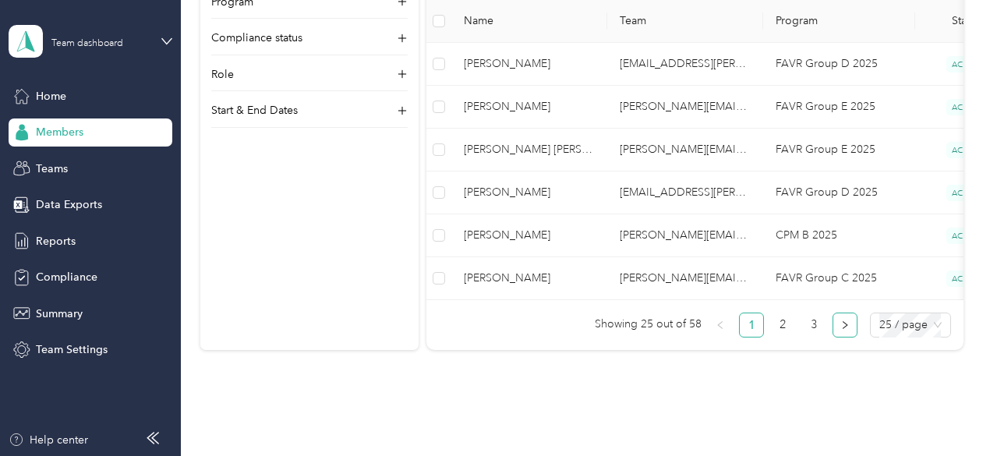
click at [840, 330] on icon "right" at bounding box center [844, 324] width 9 height 9
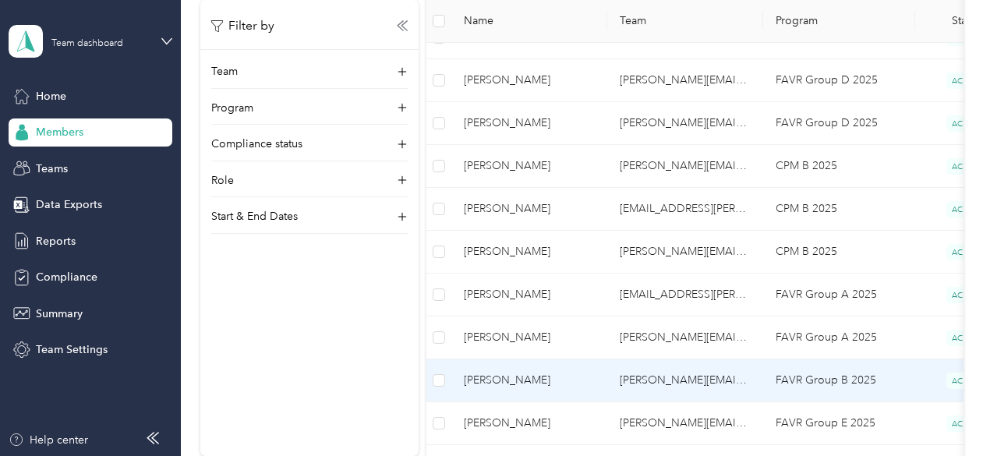
scroll to position [320, 0]
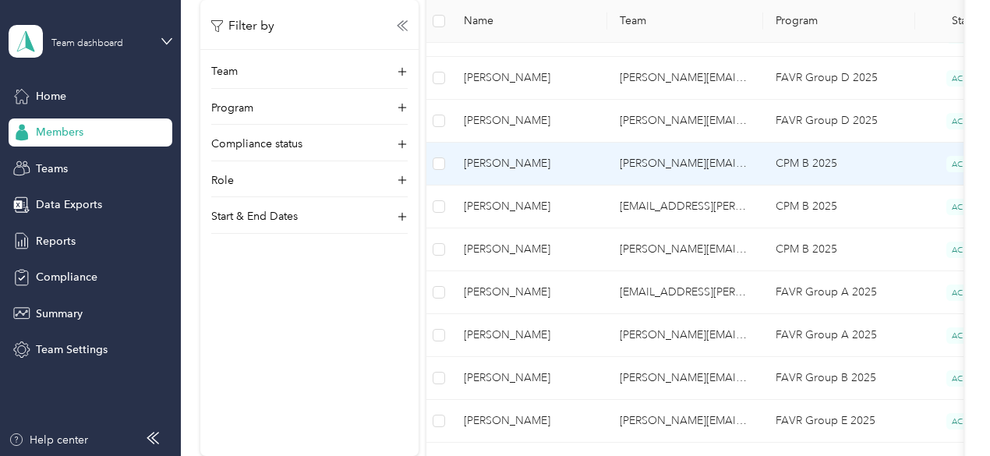
click at [660, 163] on td "[PERSON_NAME][EMAIL_ADDRESS][PERSON_NAME][DOMAIN_NAME]" at bounding box center [685, 164] width 156 height 43
click at [660, 455] on div "Drag to resize Click to close Loading member data" at bounding box center [491, 456] width 982 height 0
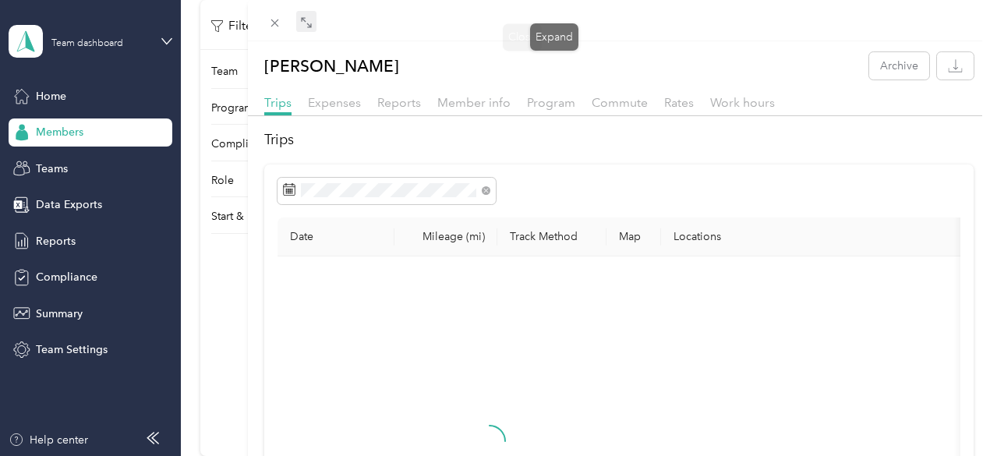
click at [316, 15] on span at bounding box center [306, 22] width 20 height 22
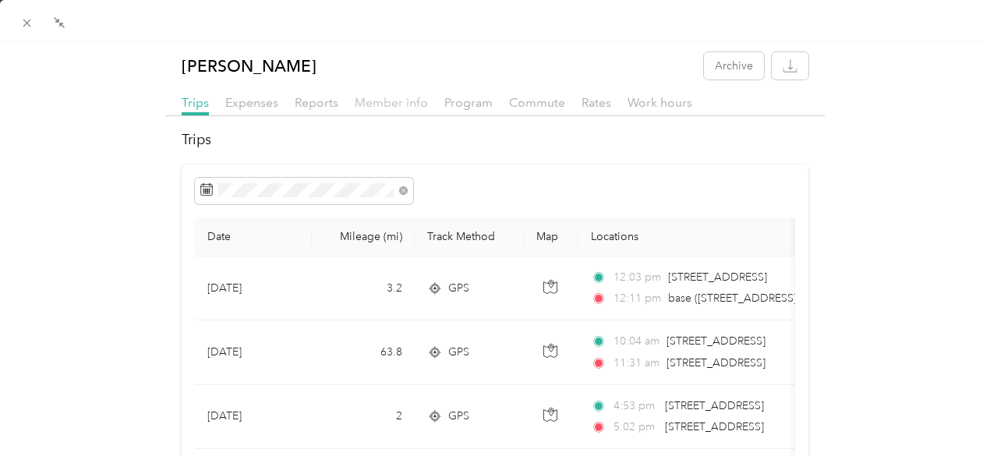
click at [402, 97] on span "Member info" at bounding box center [391, 102] width 73 height 15
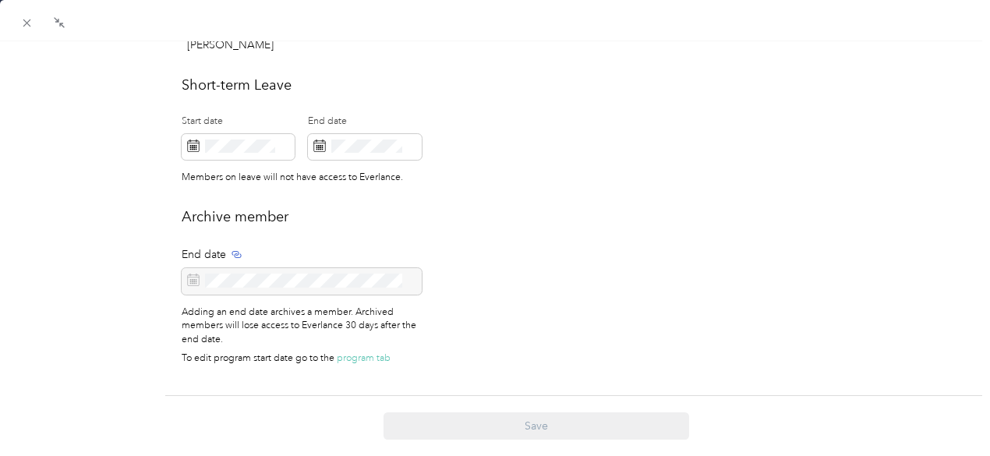
scroll to position [689, 0]
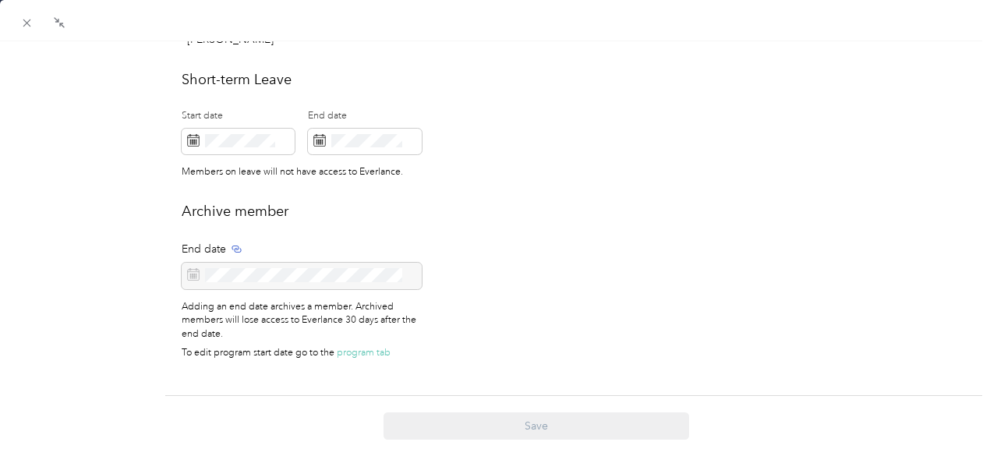
click at [446, 433] on div "Save" at bounding box center [536, 425] width 743 height 27
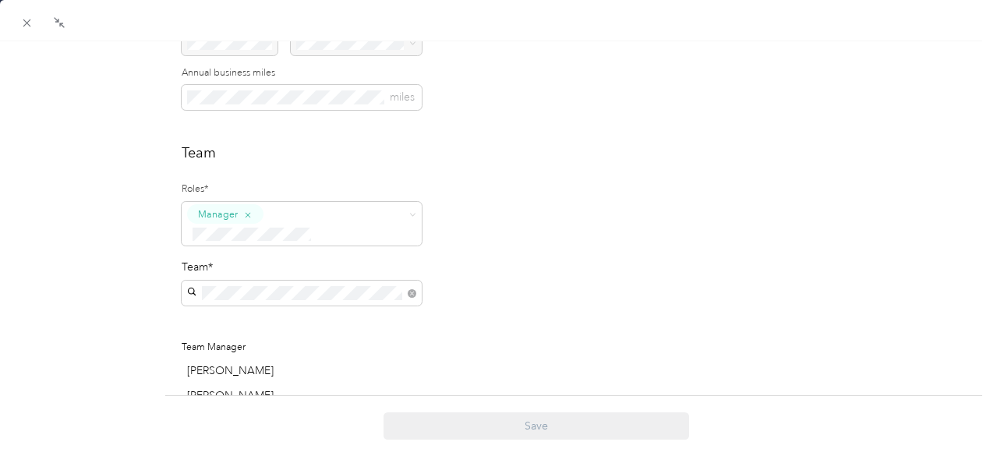
scroll to position [327, 0]
click at [330, 347] on ol "Member Reviewer Manager Limited Manager Super Admin Account Owner" at bounding box center [299, 323] width 240 height 180
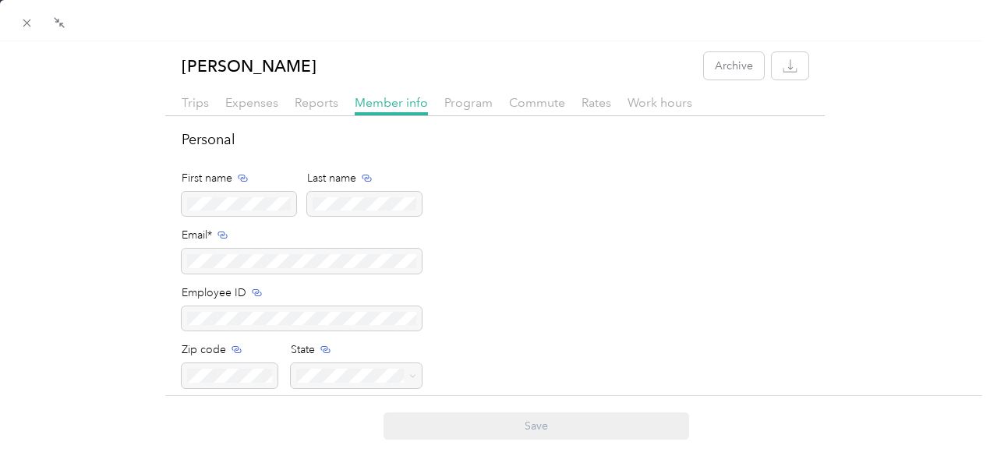
scroll to position [689, 0]
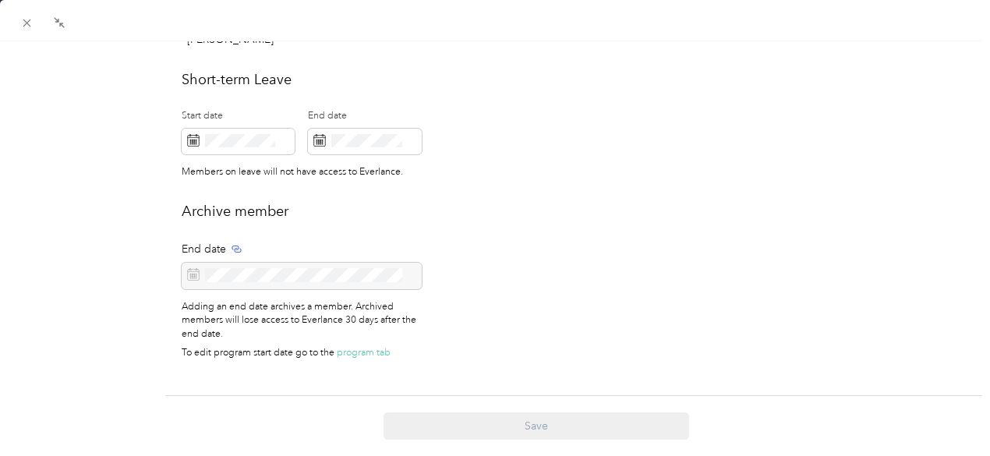
click at [450, 422] on div "Save" at bounding box center [536, 425] width 743 height 27
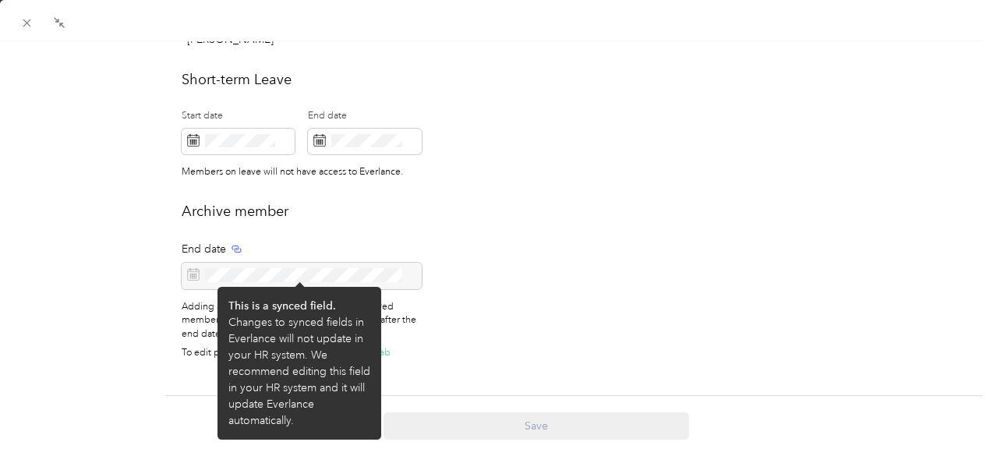
click at [190, 263] on div at bounding box center [302, 276] width 240 height 26
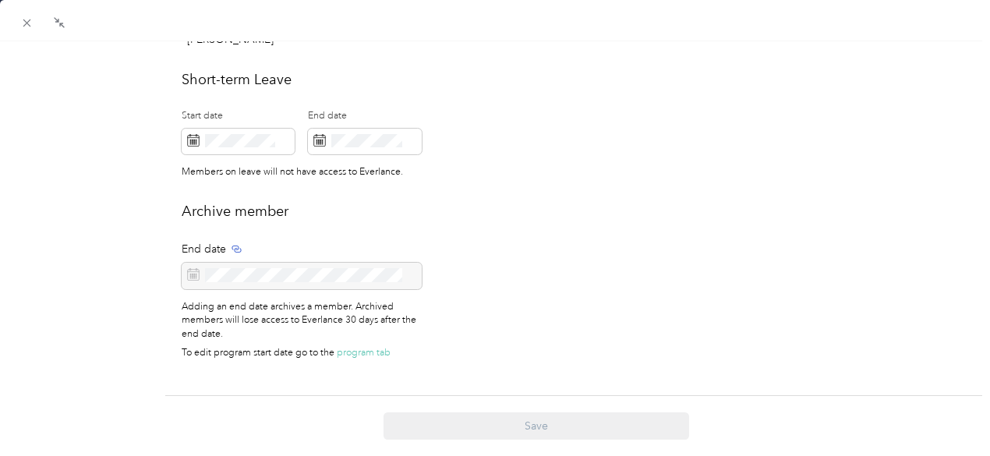
click at [528, 316] on div "Archive member End date Adding an end date archives a member. Archived members …" at bounding box center [495, 285] width 627 height 168
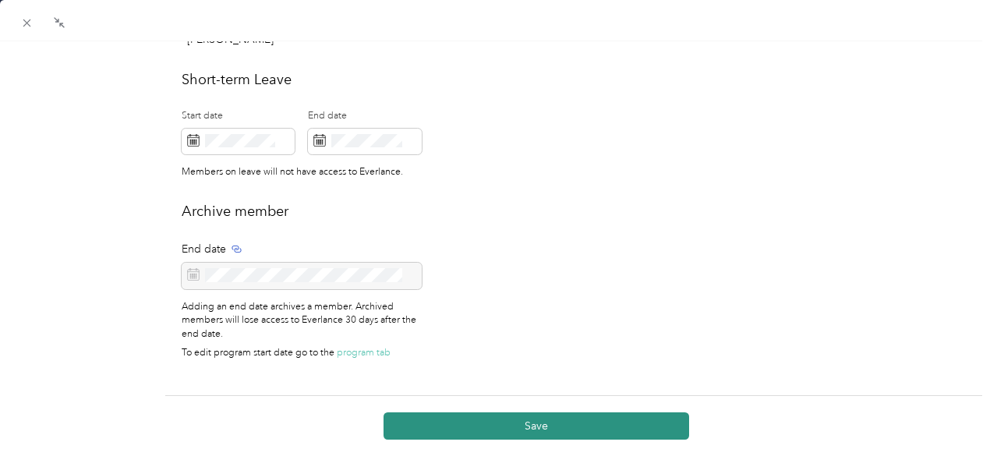
click at [428, 425] on button "Save" at bounding box center [535, 425] width 305 height 27
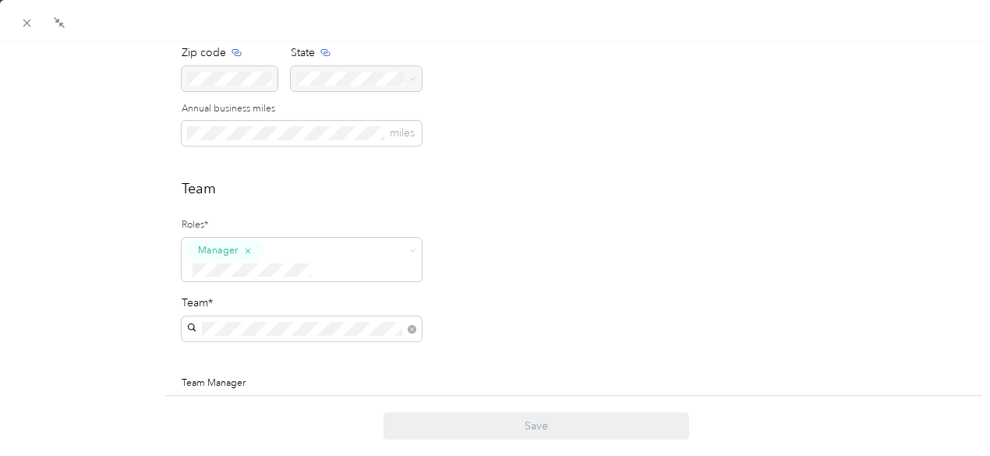
scroll to position [303, 0]
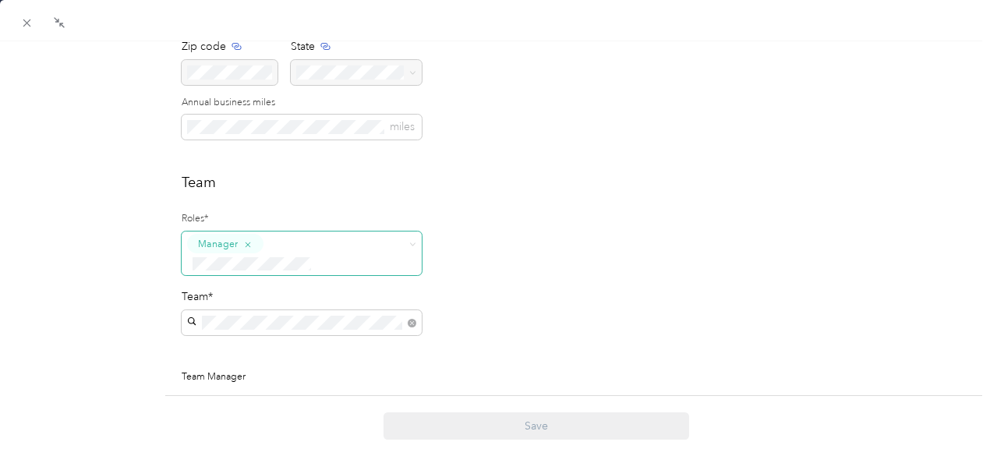
click at [401, 249] on span "Manager" at bounding box center [302, 253] width 240 height 44
click at [568, 313] on div "Team Roles* Manager Team* Team Manager [PERSON_NAME] [PERSON_NAME]" at bounding box center [495, 307] width 627 height 270
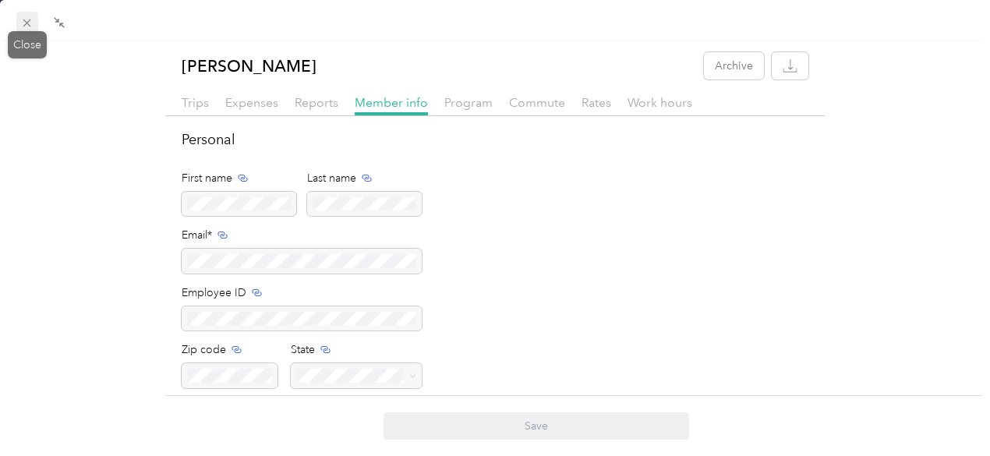
click at [26, 17] on icon at bounding box center [26, 22] width 13 height 13
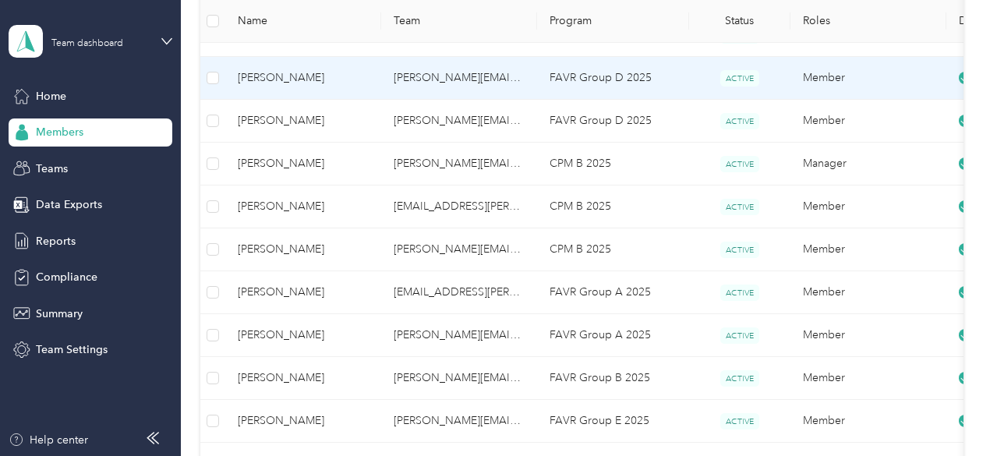
click at [295, 85] on span "[PERSON_NAME]" at bounding box center [303, 77] width 131 height 17
click at [295, 455] on div "Drag to resize Click to close Loading member data" at bounding box center [491, 456] width 982 height 0
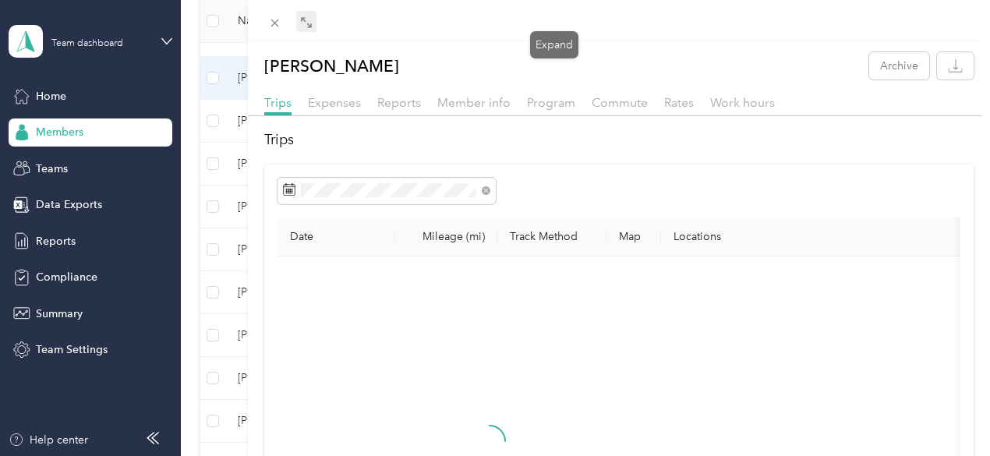
click at [313, 26] on icon at bounding box center [306, 22] width 12 height 12
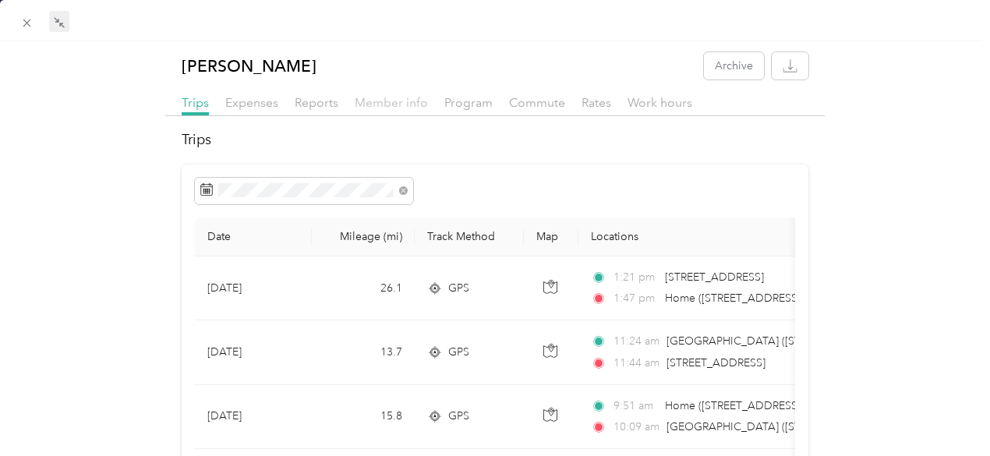
click at [390, 97] on span "Member info" at bounding box center [391, 102] width 73 height 15
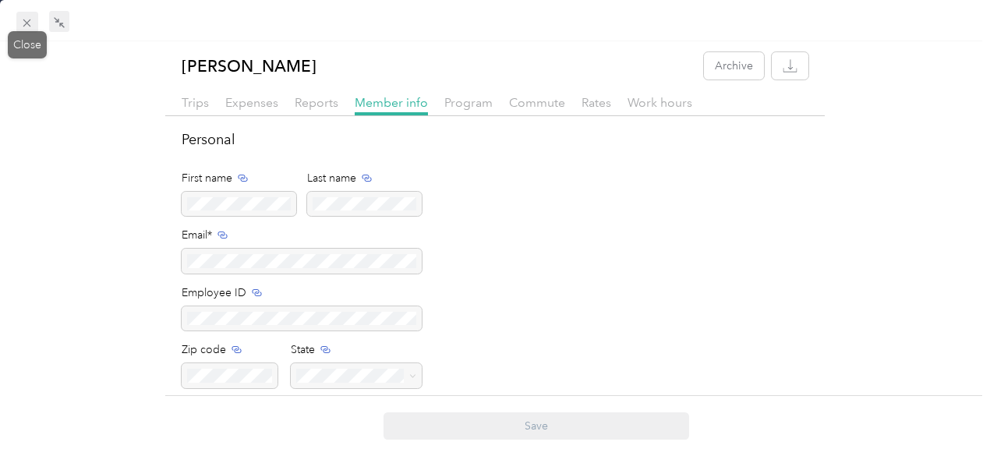
click at [26, 24] on icon at bounding box center [27, 23] width 8 height 8
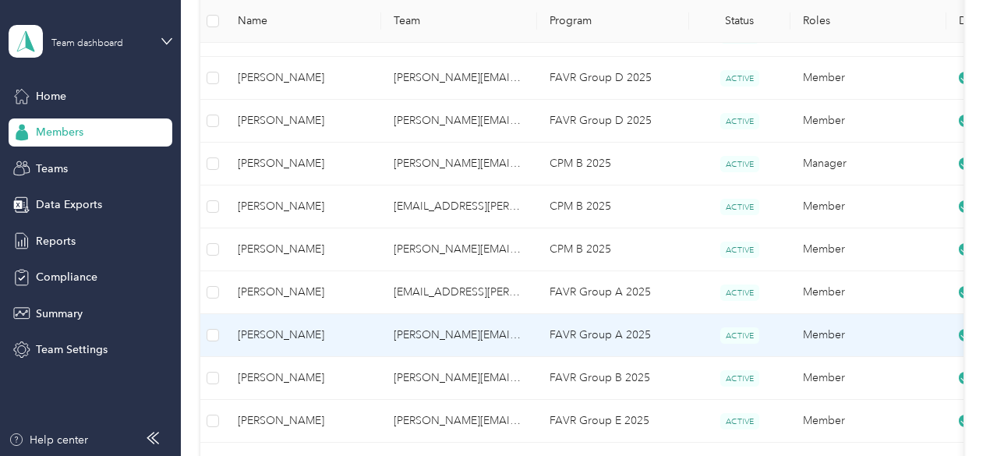
click at [385, 333] on td "[PERSON_NAME][EMAIL_ADDRESS][PERSON_NAME][DOMAIN_NAME]" at bounding box center [459, 335] width 156 height 43
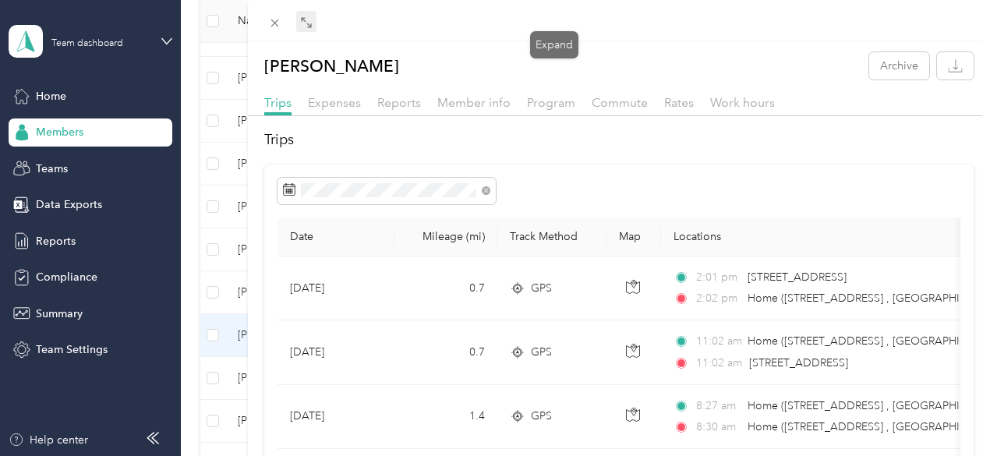
click at [313, 22] on icon at bounding box center [306, 22] width 12 height 12
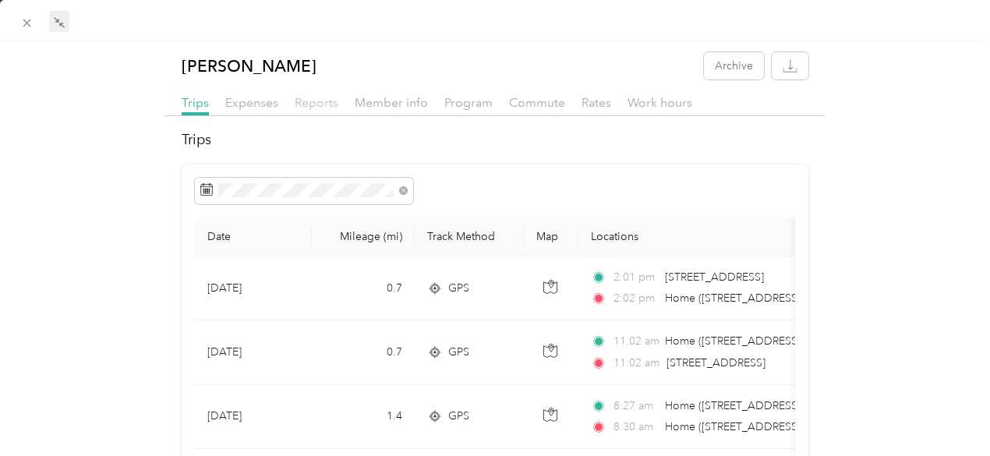
click at [295, 101] on span "Reports" at bounding box center [317, 102] width 44 height 15
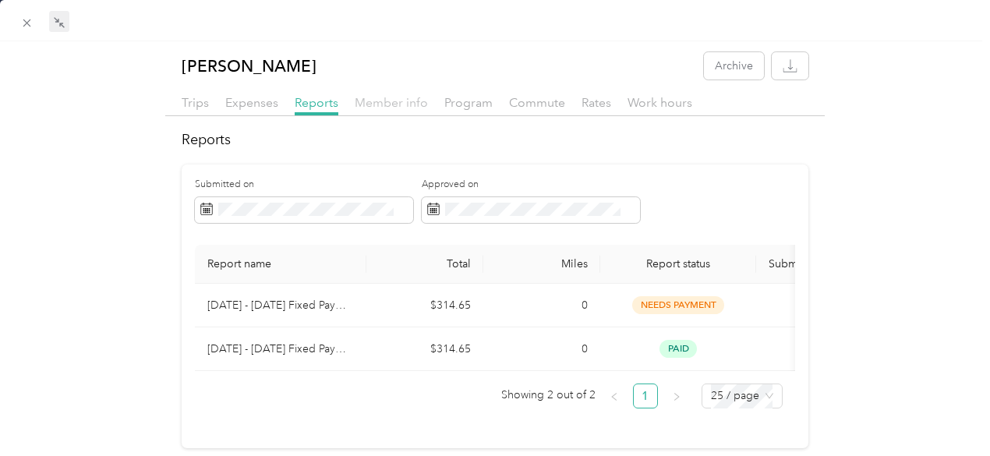
click at [388, 96] on span "Member info" at bounding box center [391, 102] width 73 height 15
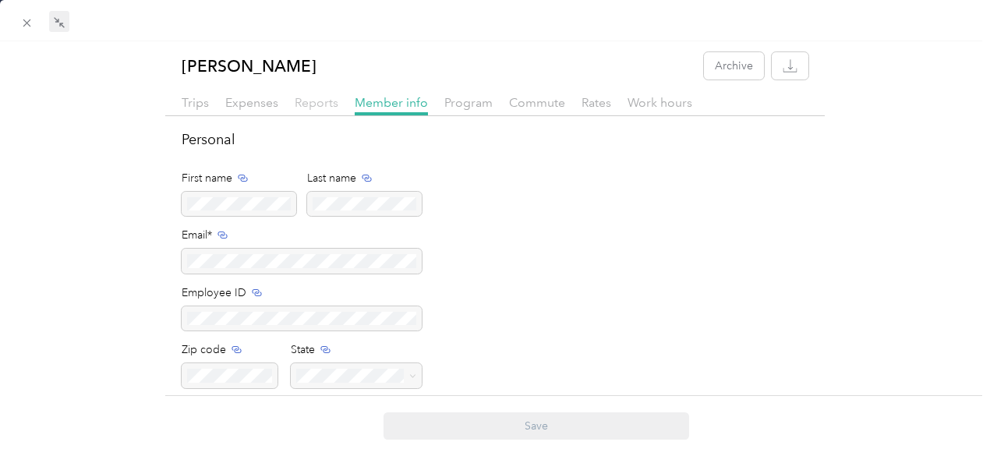
click at [304, 101] on span "Reports" at bounding box center [317, 102] width 44 height 15
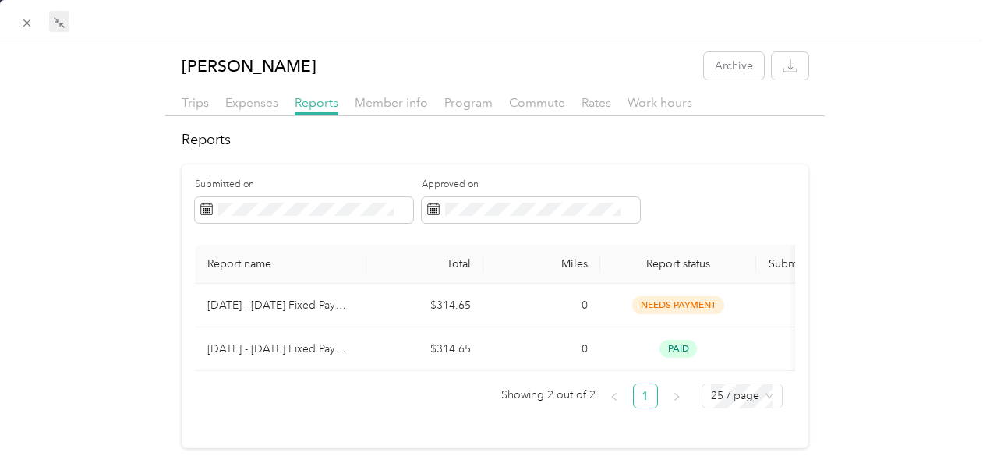
click at [193, 94] on div "Trips" at bounding box center [195, 103] width 27 height 19
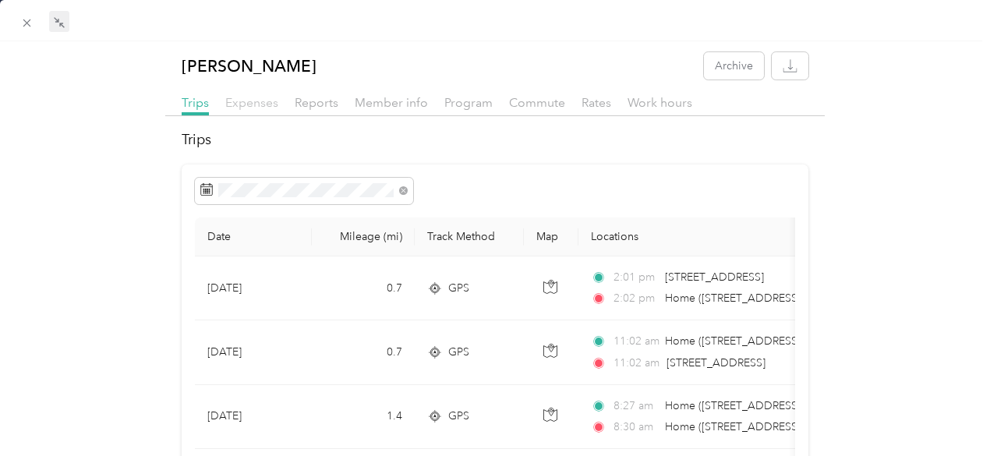
drag, startPoint x: 262, startPoint y: 101, endPoint x: 228, endPoint y: 107, distance: 34.9
click at [228, 107] on span "Expenses" at bounding box center [251, 102] width 53 height 15
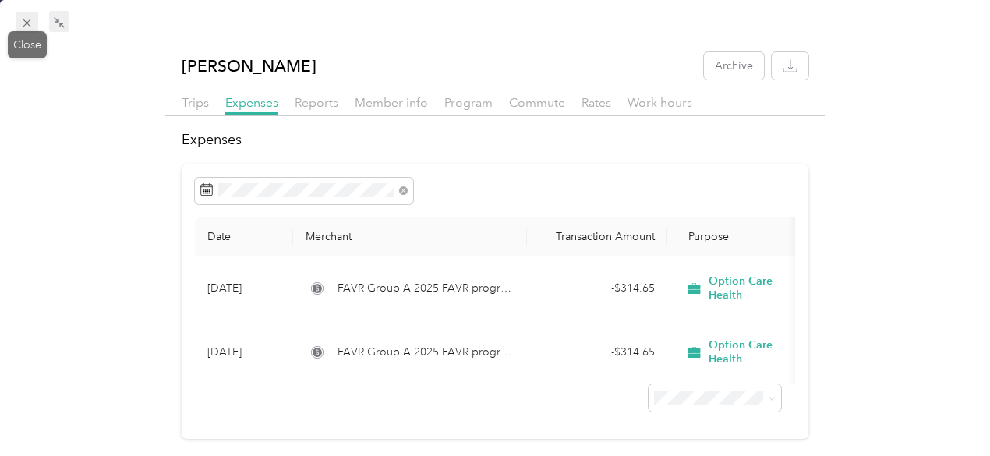
click at [27, 21] on icon at bounding box center [26, 22] width 13 height 13
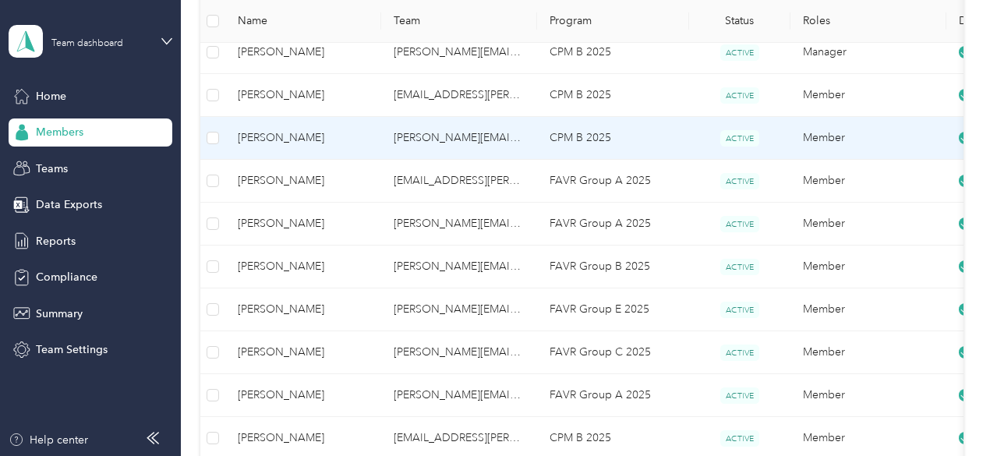
scroll to position [433, 0]
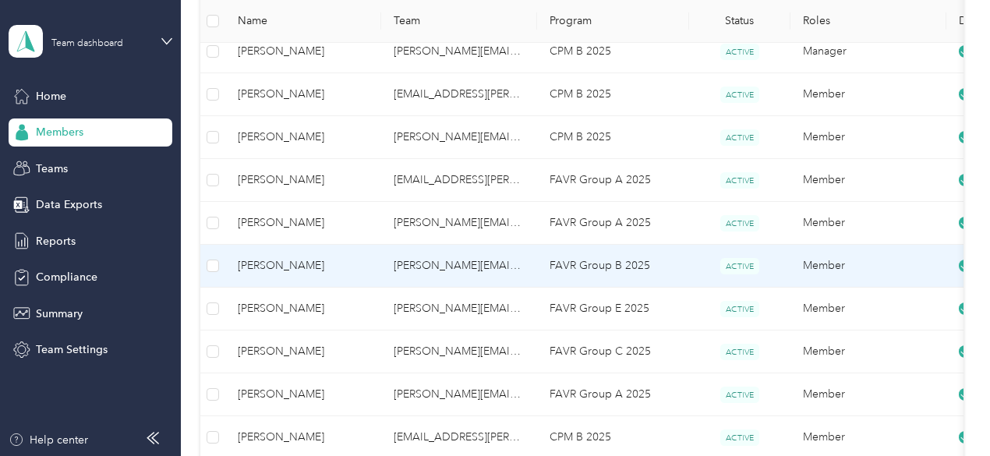
click at [455, 267] on td "[PERSON_NAME][EMAIL_ADDRESS][PERSON_NAME][DOMAIN_NAME]" at bounding box center [459, 266] width 156 height 43
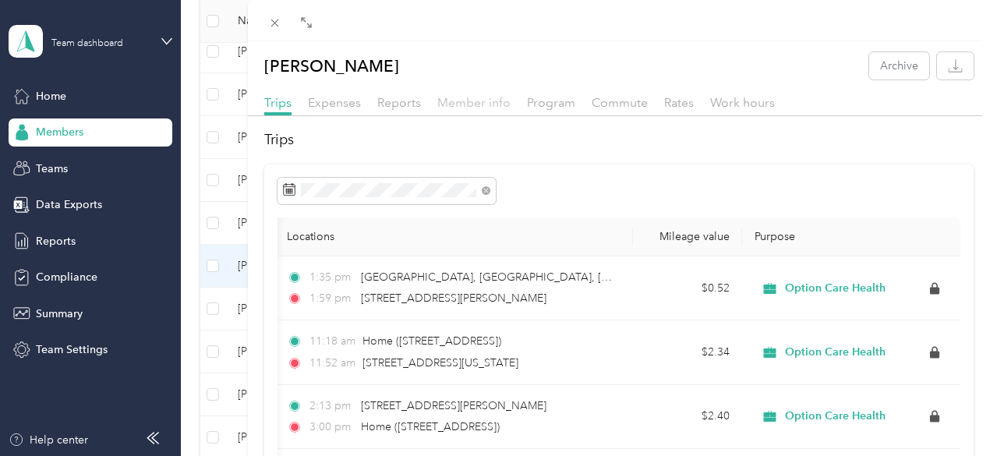
click at [510, 104] on span "Member info" at bounding box center [473, 102] width 73 height 15
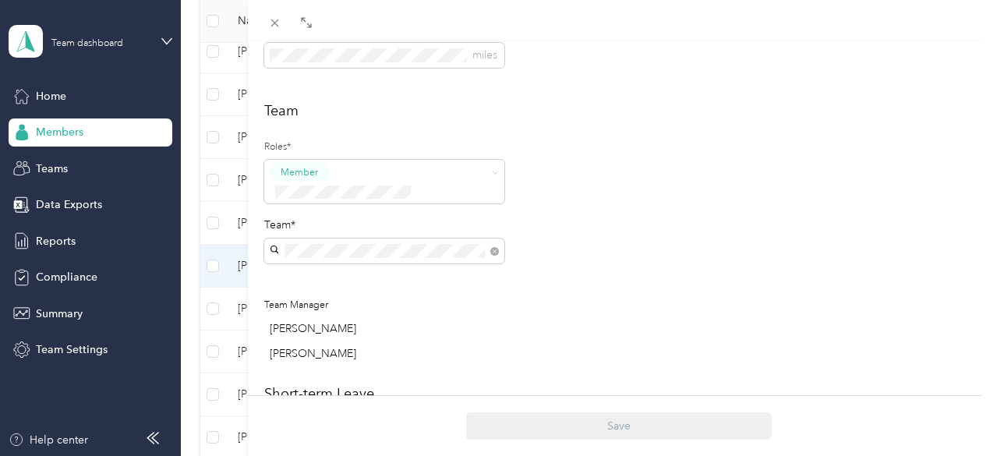
scroll to position [374, 0]
click at [499, 245] on span at bounding box center [494, 251] width 9 height 13
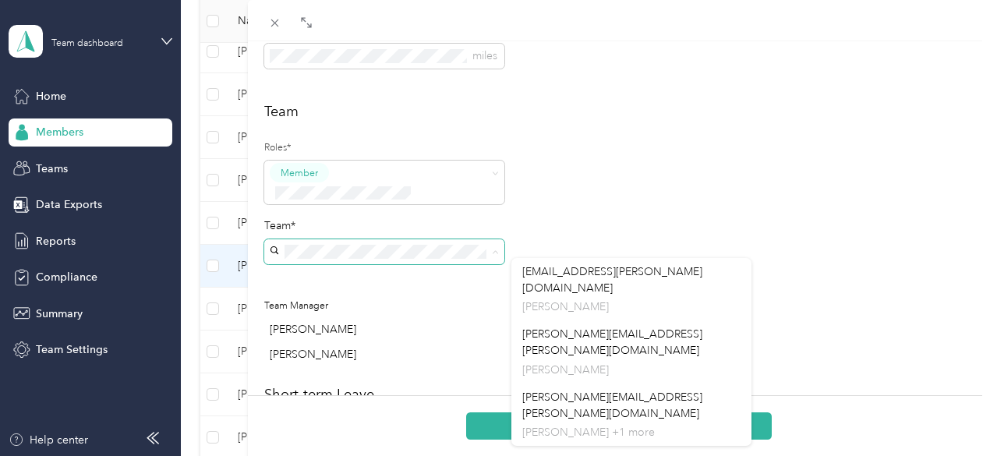
click at [499, 249] on icon at bounding box center [495, 252] width 7 height 7
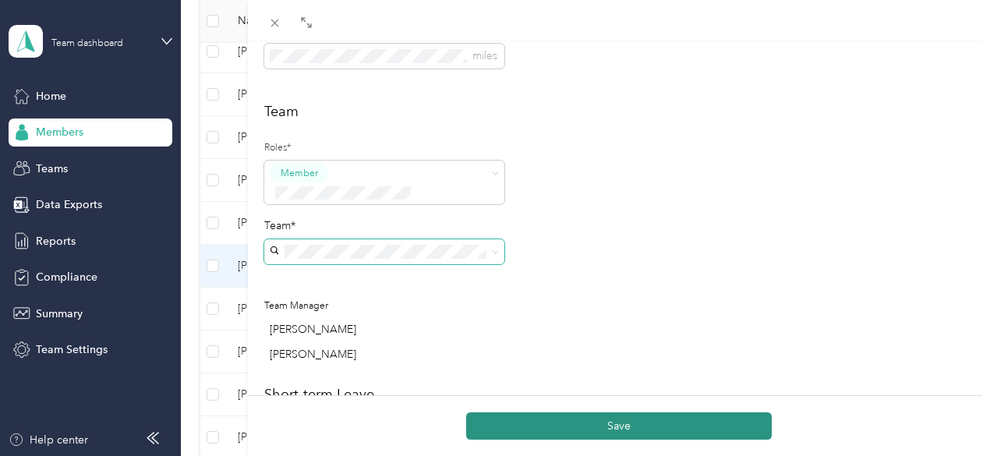
click at [733, 426] on button "Save" at bounding box center [618, 425] width 305 height 27
